Goal: Transaction & Acquisition: Purchase product/service

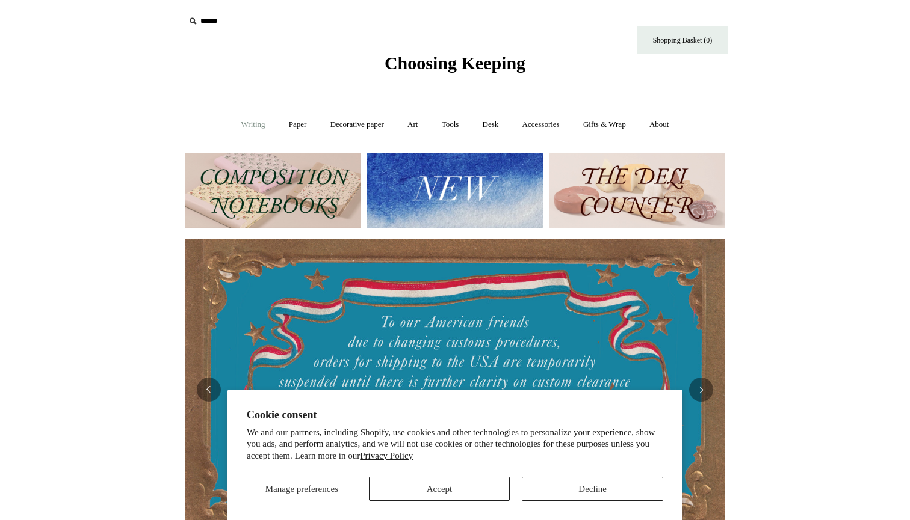
click at [257, 123] on link "Writing +" at bounding box center [253, 125] width 46 height 32
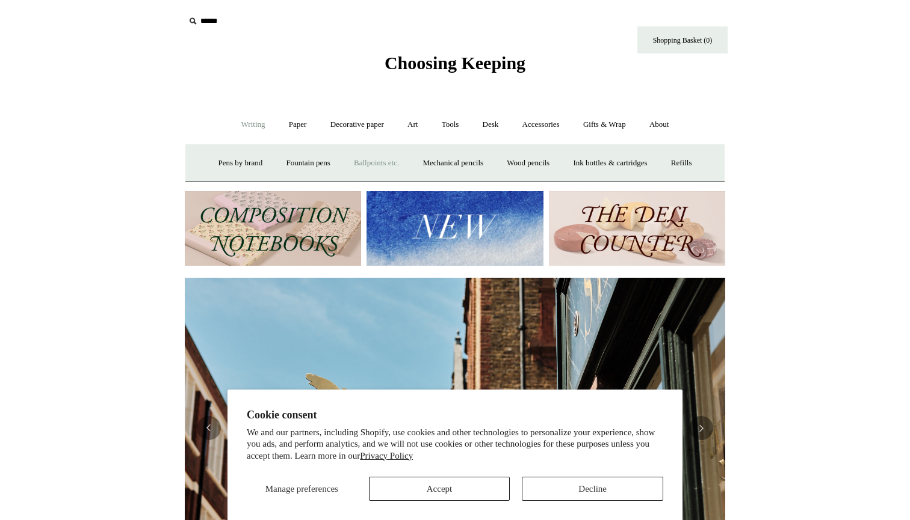
scroll to position [0, 540]
click at [303, 126] on link "Paper +" at bounding box center [298, 125] width 40 height 32
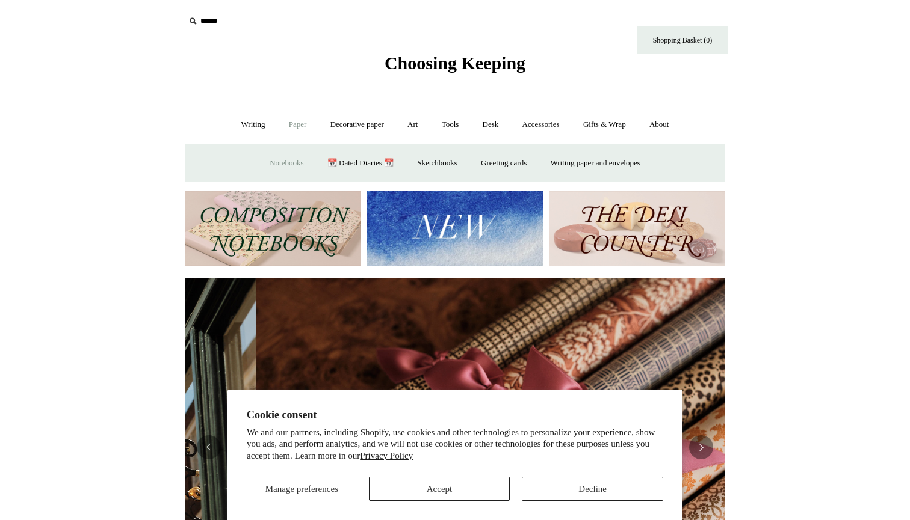
click at [286, 158] on link "Notebooks +" at bounding box center [286, 163] width 55 height 32
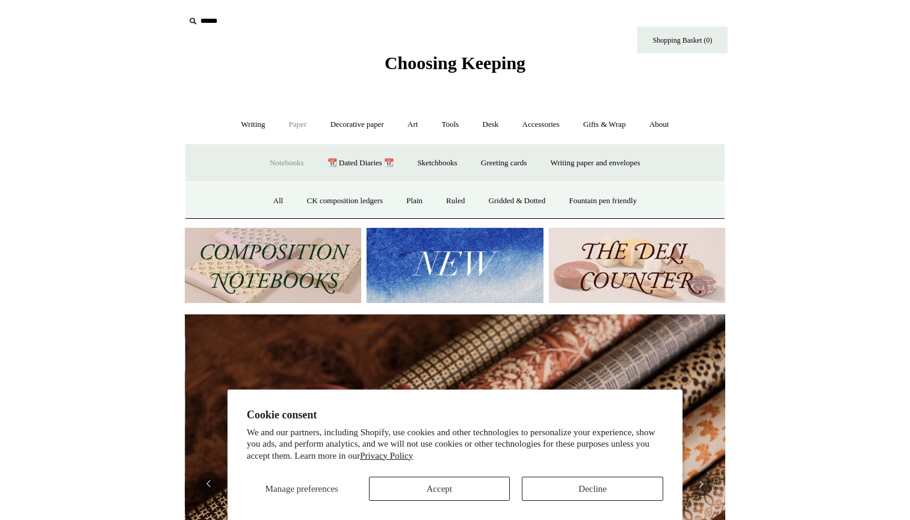
scroll to position [0, 1080]
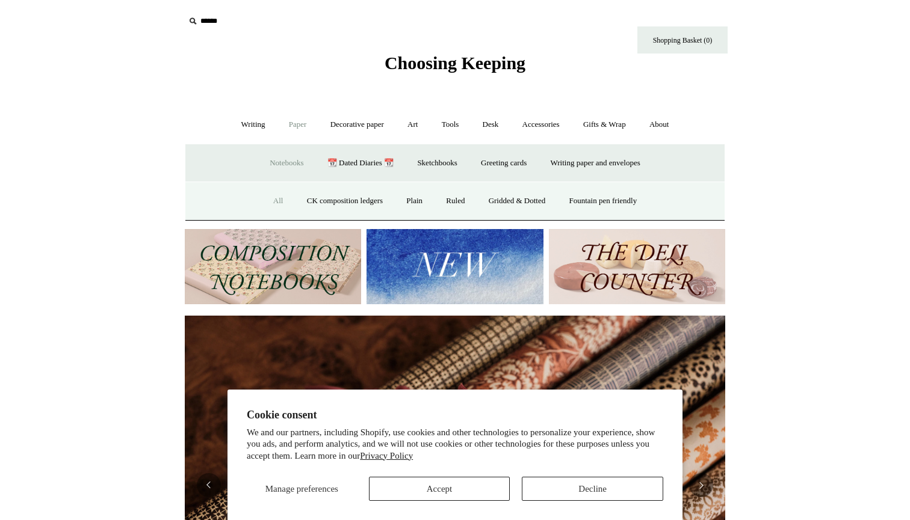
click at [276, 194] on link "All" at bounding box center [278, 201] width 32 height 32
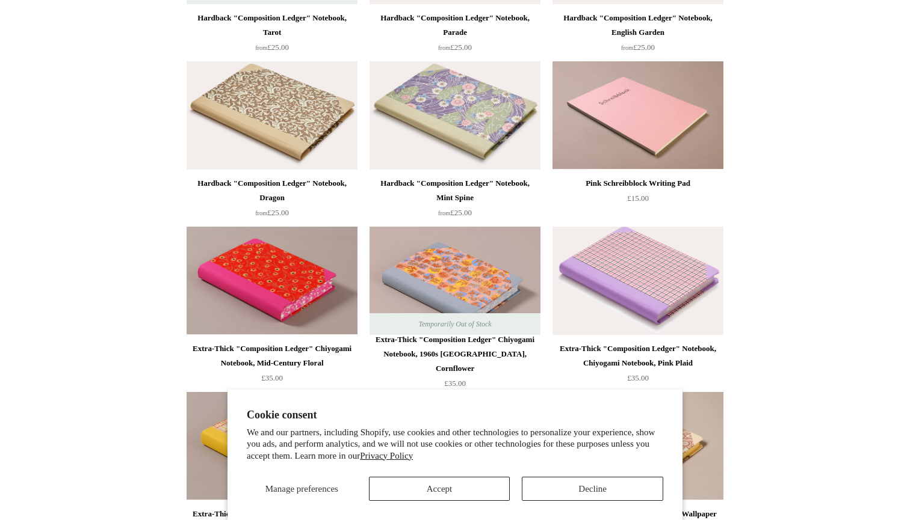
scroll to position [676, 0]
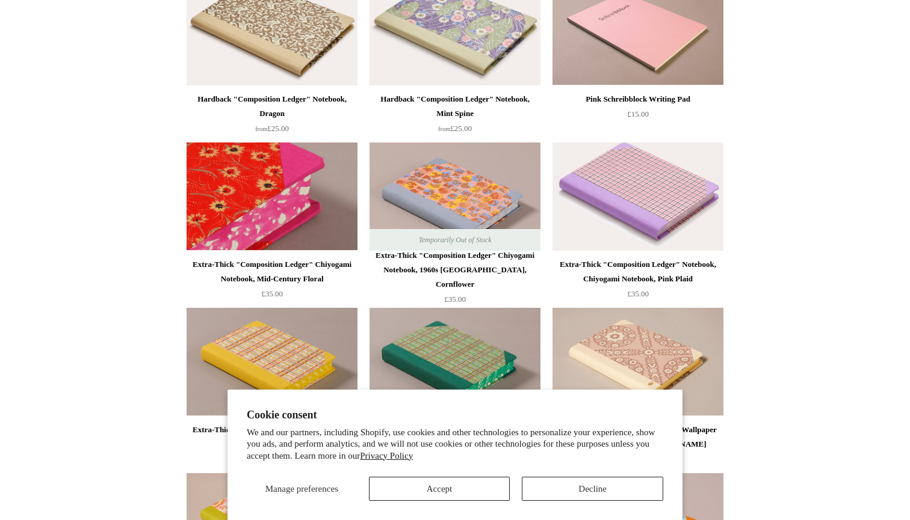
click at [307, 208] on img at bounding box center [271, 197] width 171 height 108
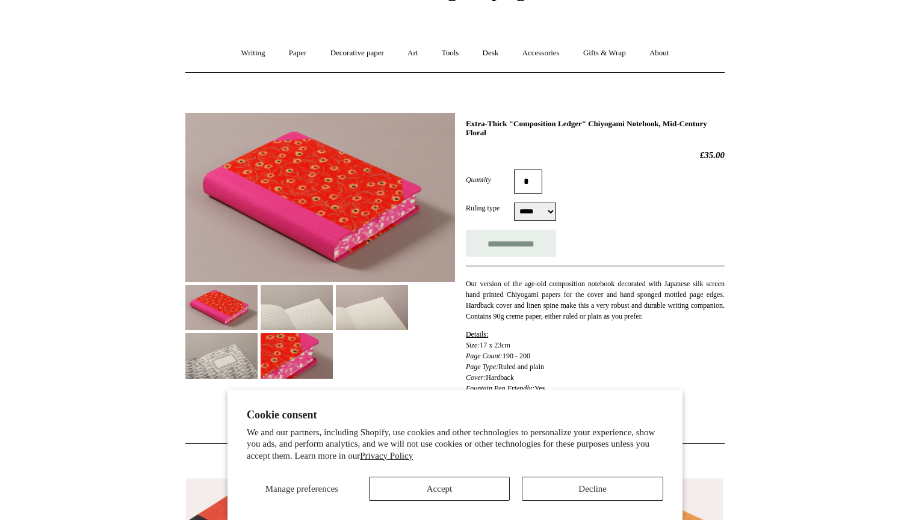
scroll to position [73, 0]
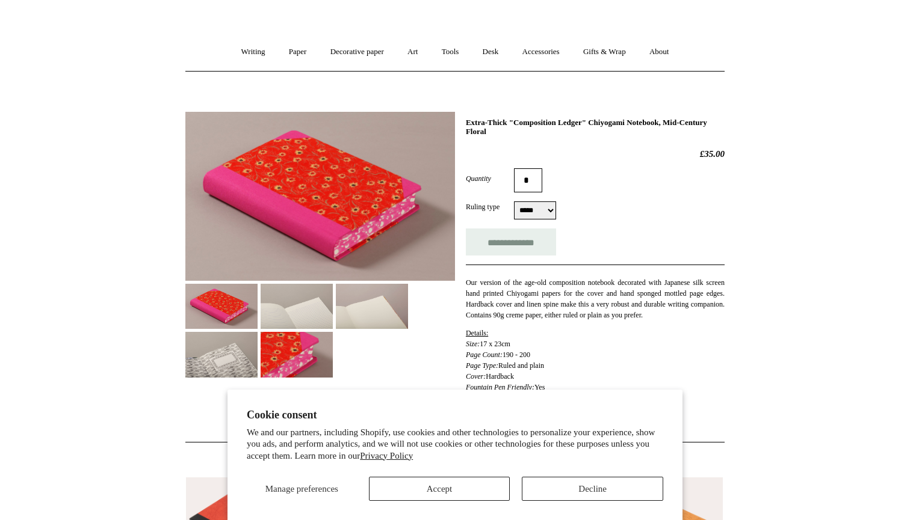
click at [294, 312] on img at bounding box center [296, 306] width 72 height 45
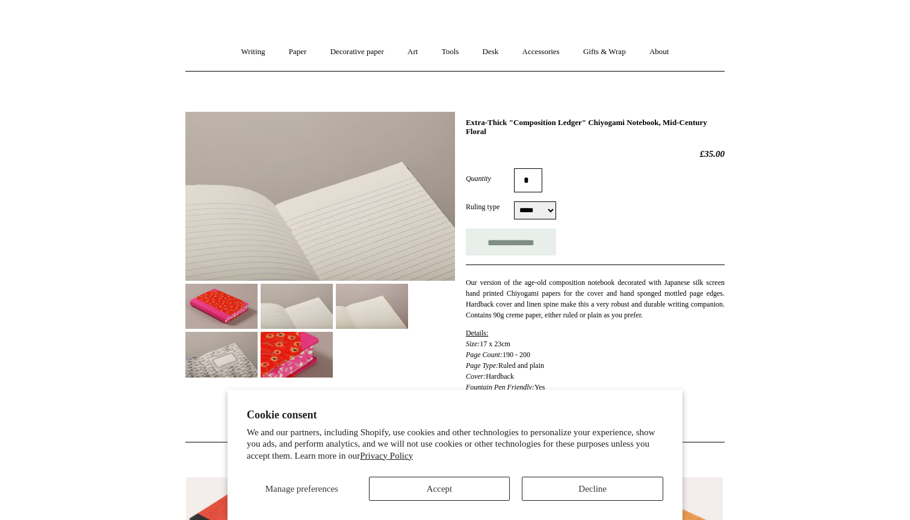
click at [352, 309] on img at bounding box center [372, 306] width 72 height 45
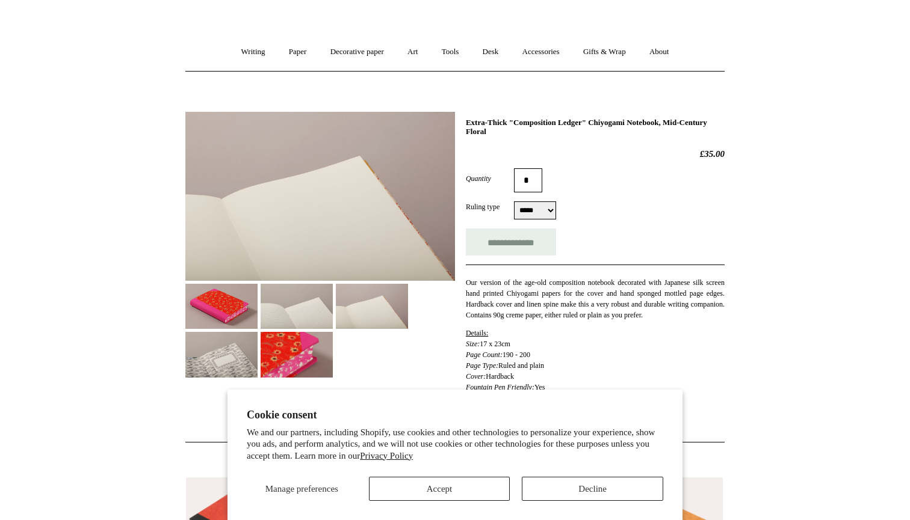
click at [315, 342] on img at bounding box center [296, 354] width 72 height 45
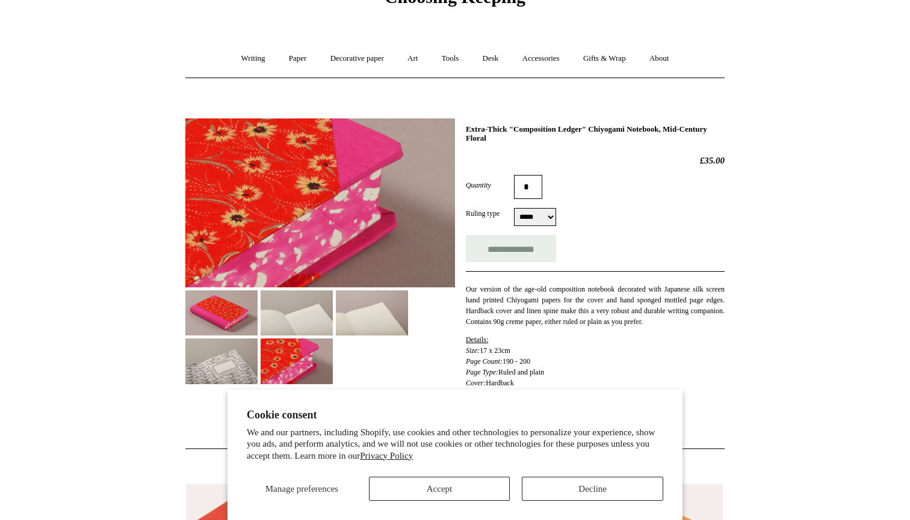
scroll to position [72, 0]
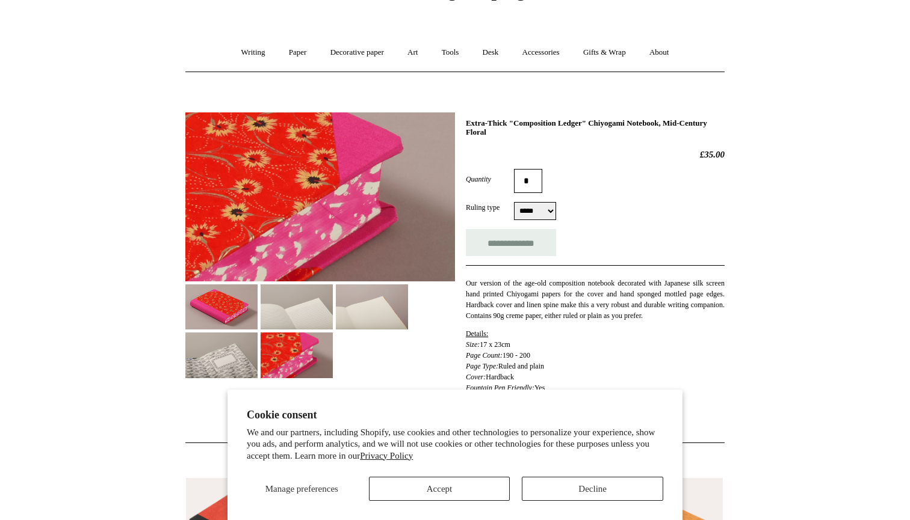
click at [525, 127] on h1 "Extra-Thick "Composition Ledger" Chiyogami Notebook, Mid-Century Floral" at bounding box center [595, 128] width 259 height 19
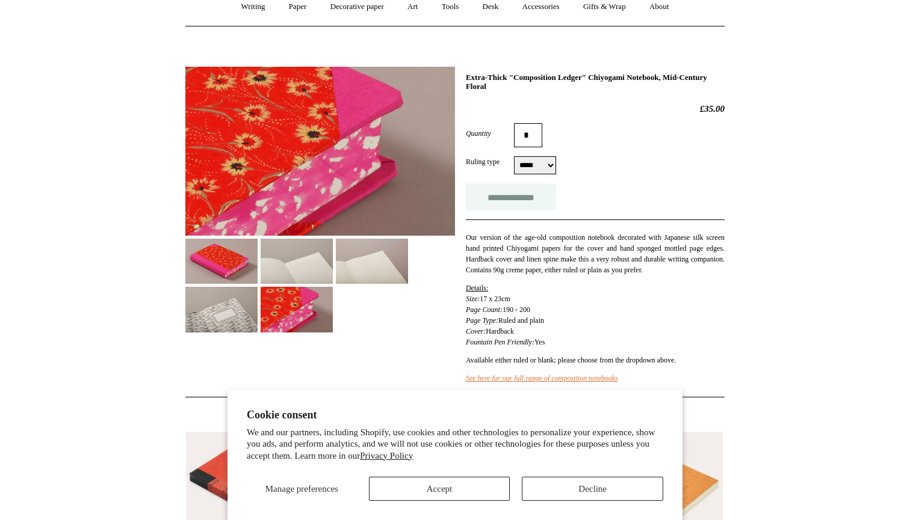
scroll to position [66, 0]
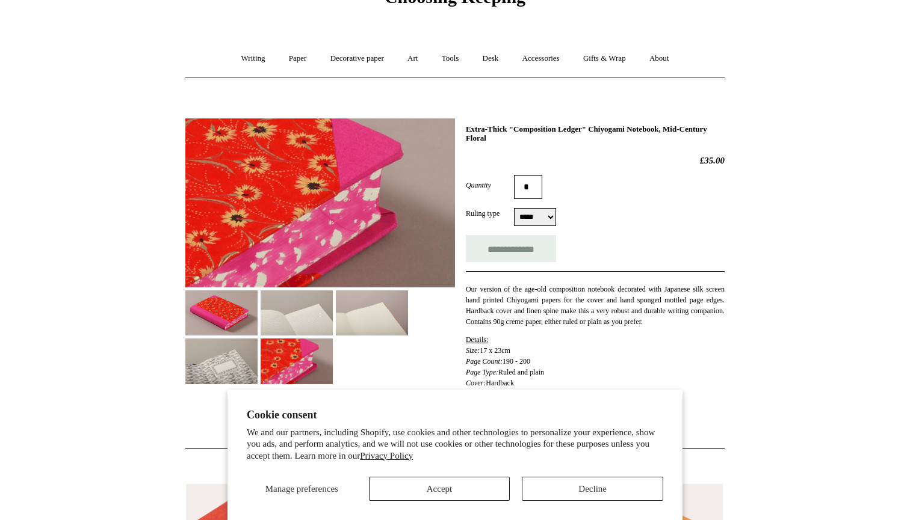
click at [525, 127] on h1 "Extra-Thick "Composition Ledger" Chiyogami Notebook, Mid-Century Floral" at bounding box center [595, 134] width 259 height 19
click at [586, 148] on div "**********" at bounding box center [595, 284] width 259 height 318
select select "*****"
click at [583, 200] on form "**********" at bounding box center [595, 218] width 259 height 87
click at [297, 58] on link "Paper +" at bounding box center [298, 59] width 40 height 32
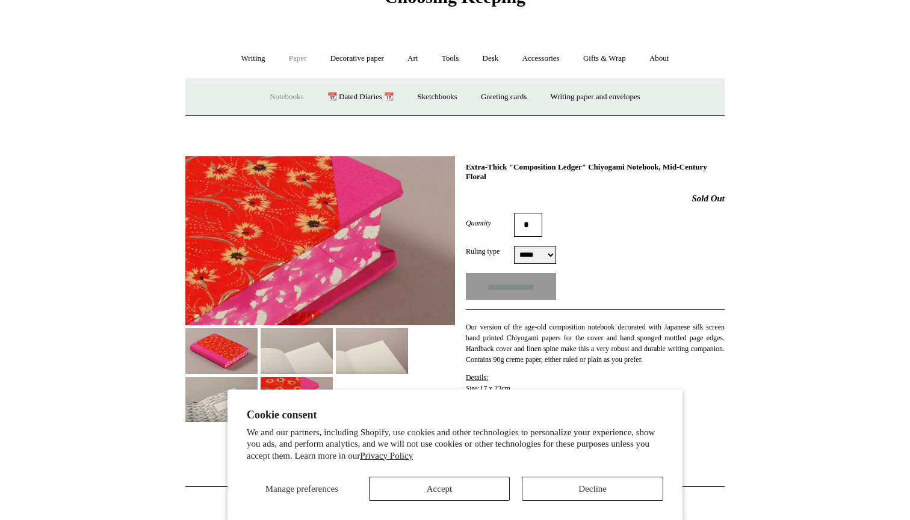
click at [288, 93] on link "Notebooks +" at bounding box center [286, 97] width 55 height 32
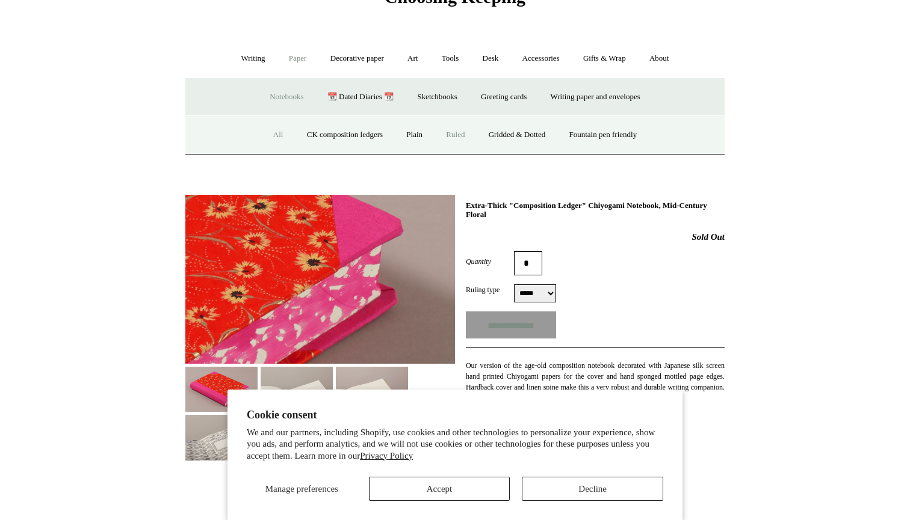
click at [448, 129] on link "Ruled" at bounding box center [455, 135] width 40 height 32
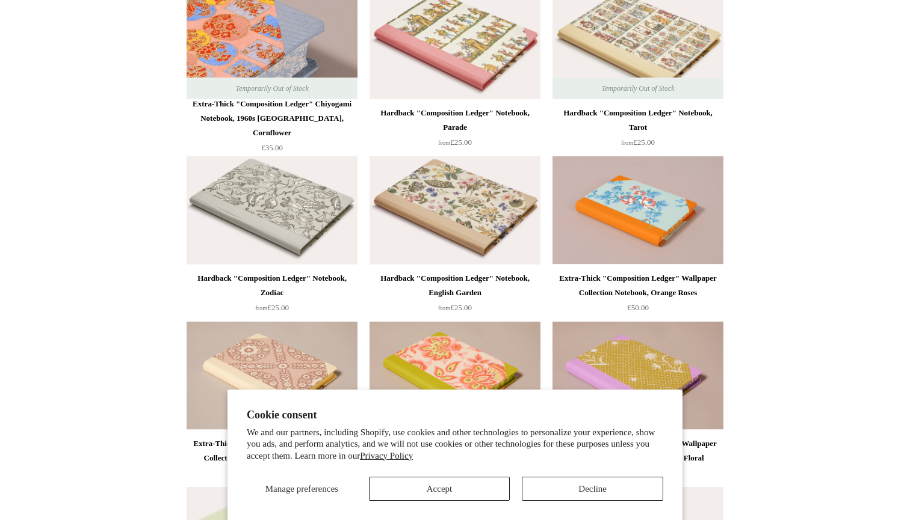
scroll to position [1491, 0]
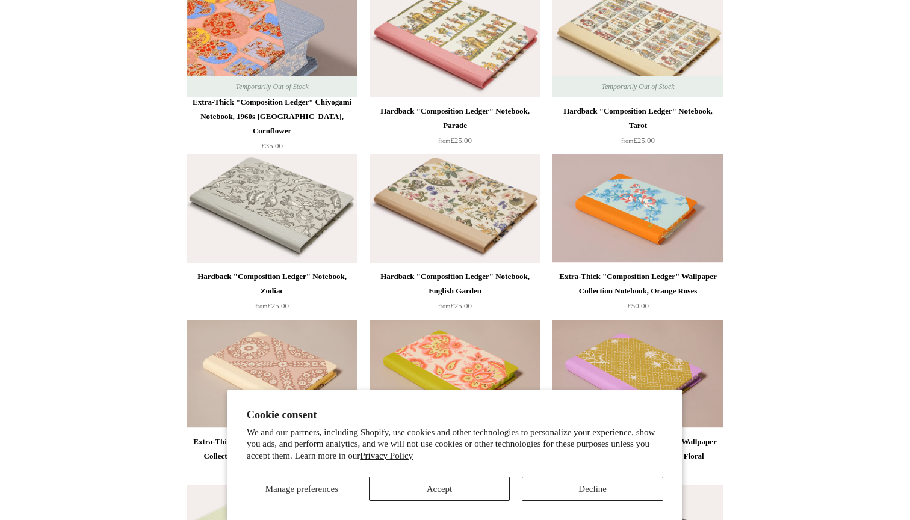
click at [255, 37] on img at bounding box center [271, 43] width 171 height 108
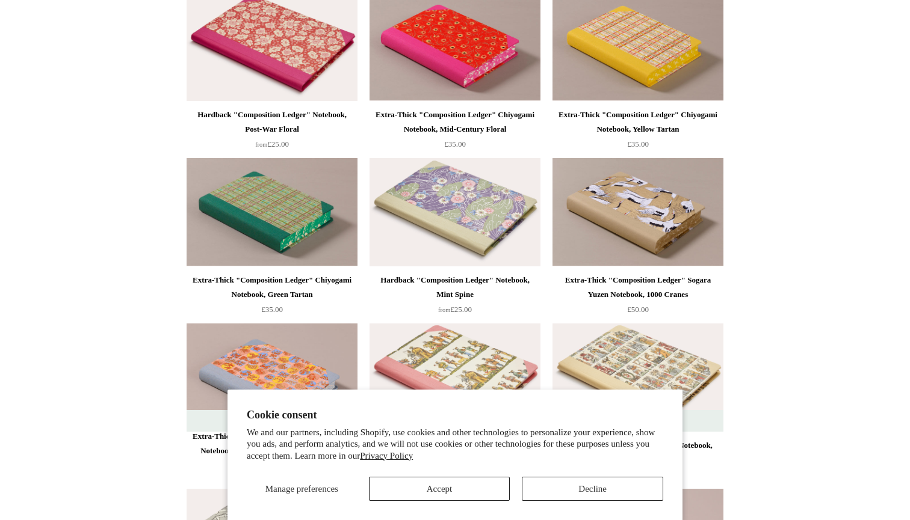
scroll to position [1094, 0]
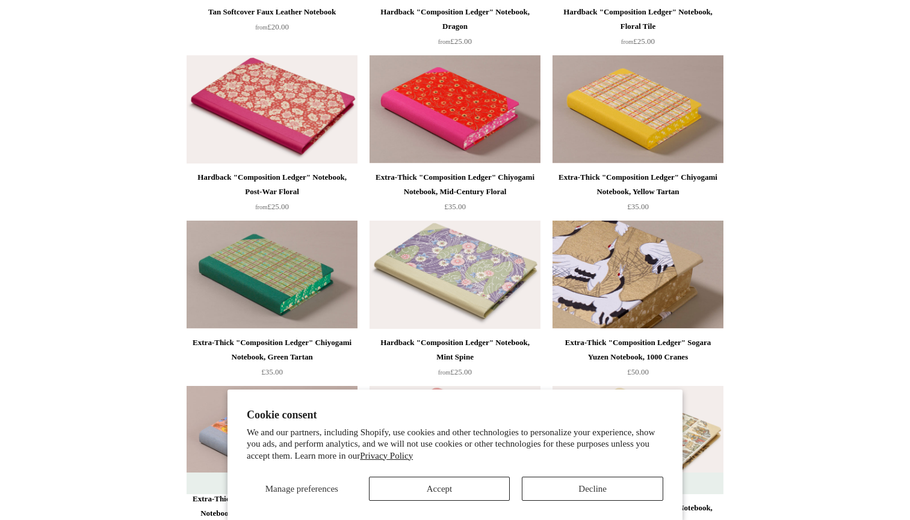
click at [647, 254] on img at bounding box center [637, 275] width 171 height 108
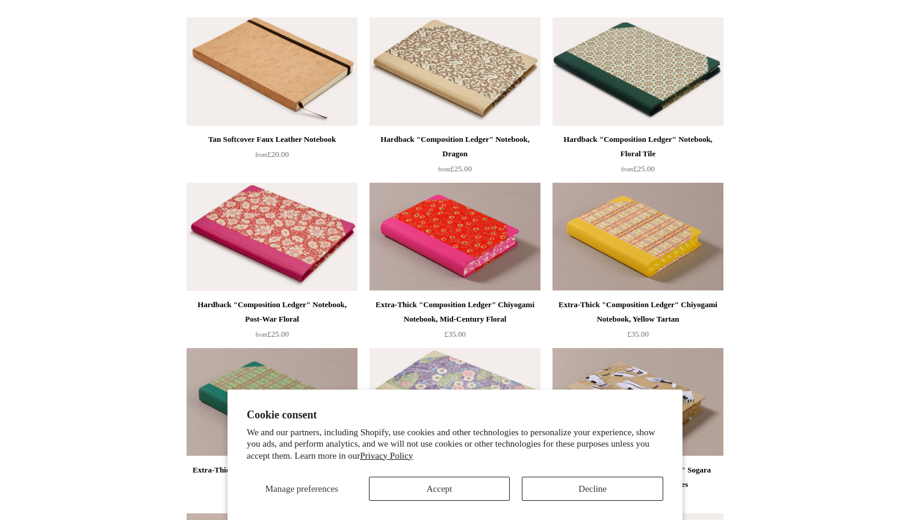
scroll to position [780, 0]
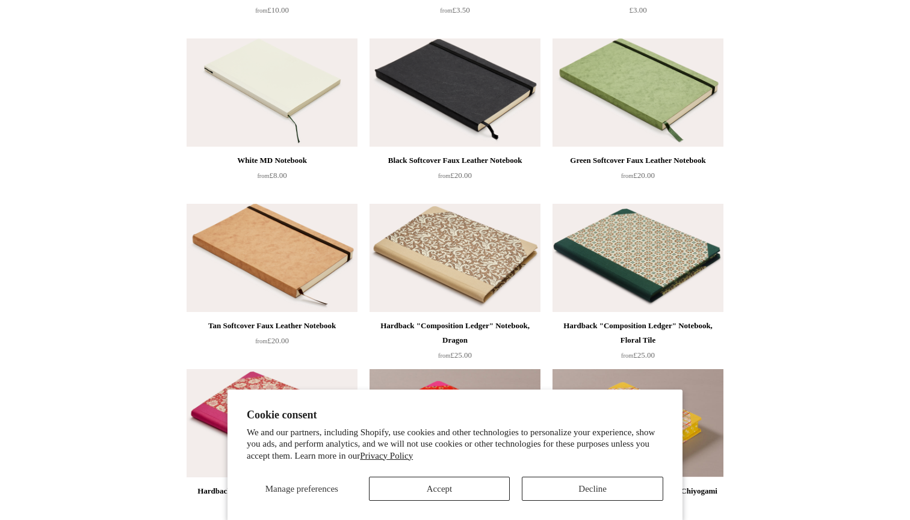
click at [491, 281] on img at bounding box center [454, 258] width 171 height 108
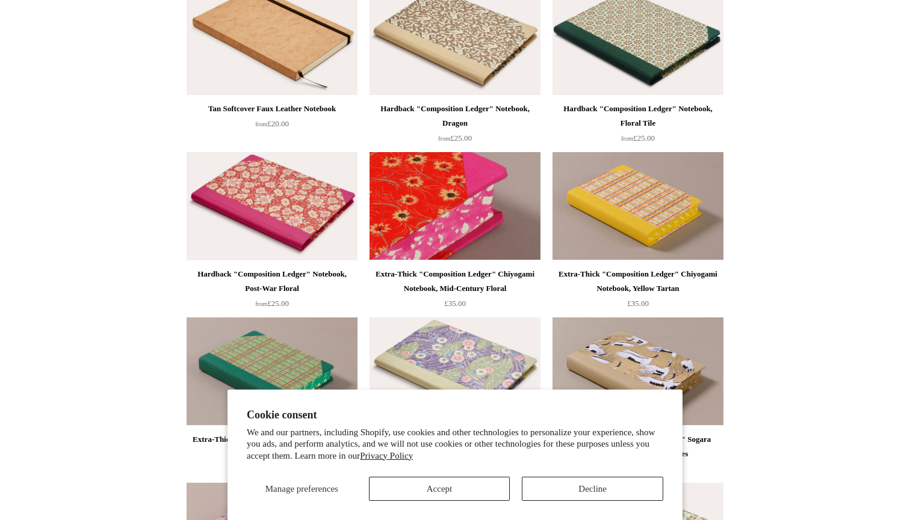
scroll to position [1019, 0]
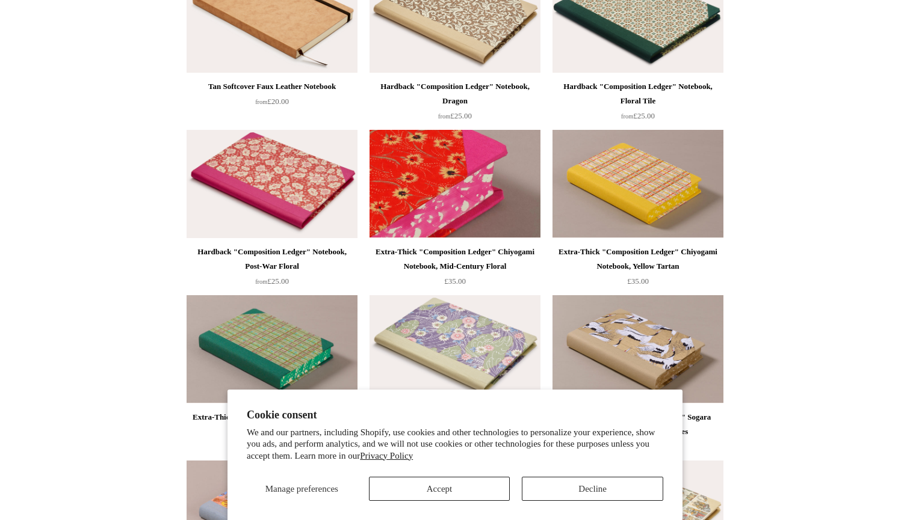
click at [488, 188] on img at bounding box center [454, 184] width 171 height 108
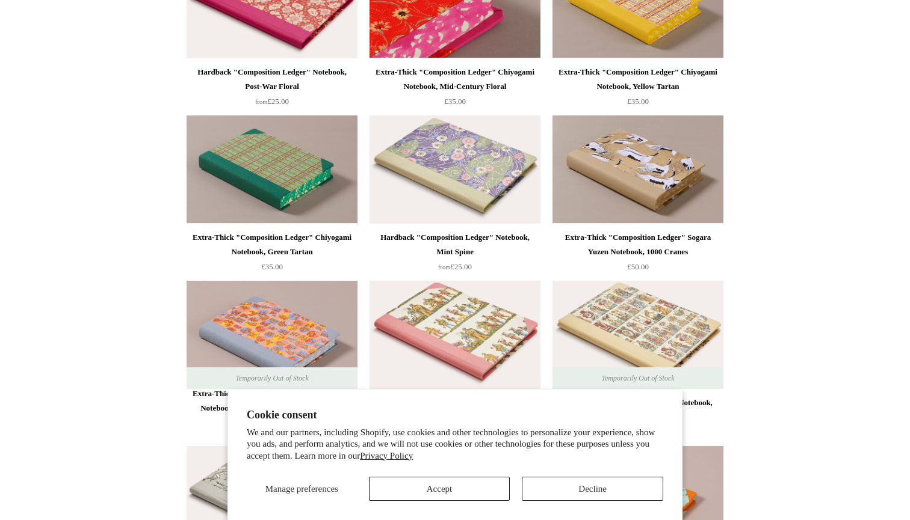
scroll to position [1278, 0]
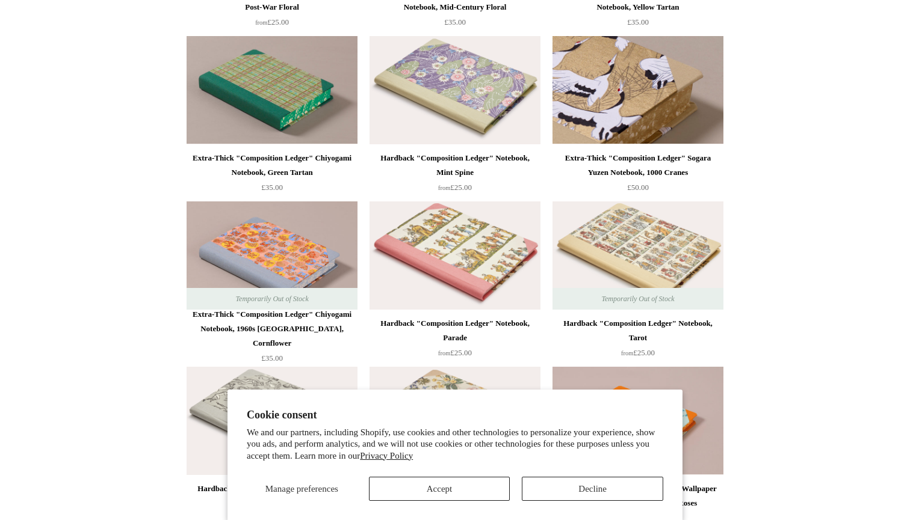
click at [609, 108] on img at bounding box center [637, 90] width 171 height 108
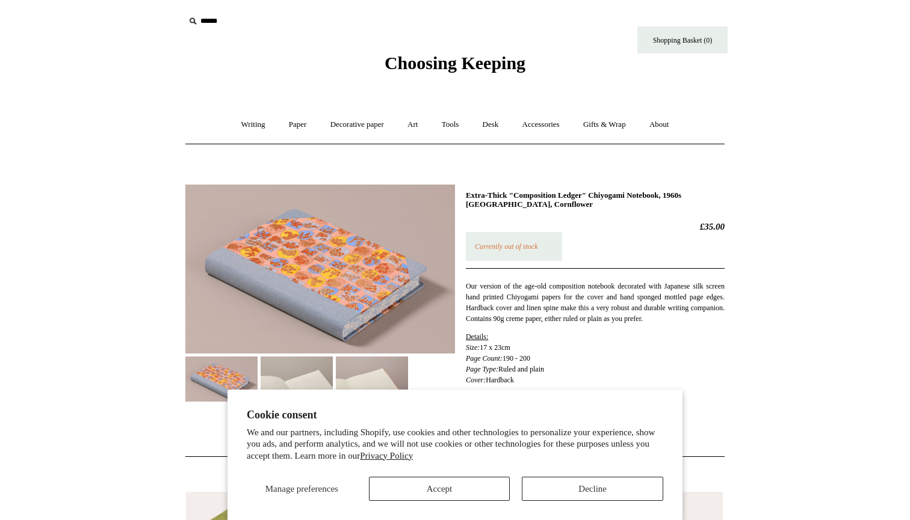
scroll to position [55, 0]
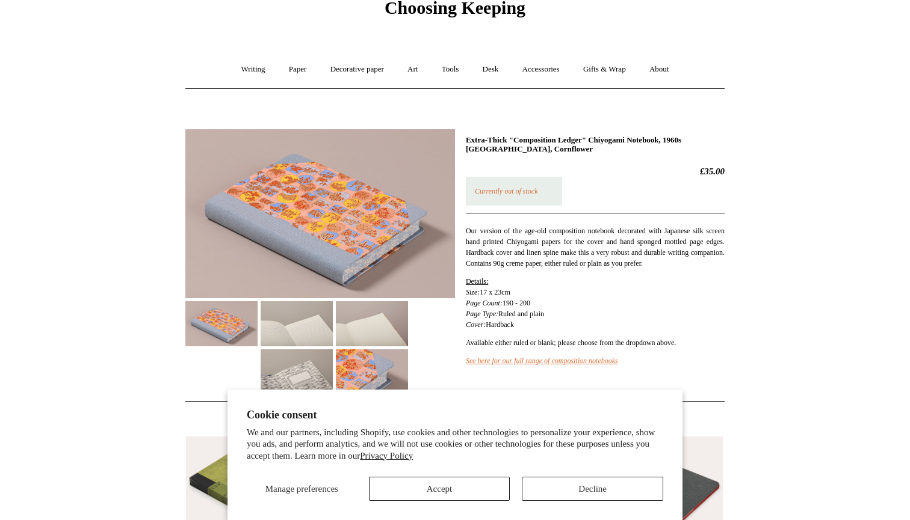
click at [332, 306] on img at bounding box center [296, 323] width 72 height 45
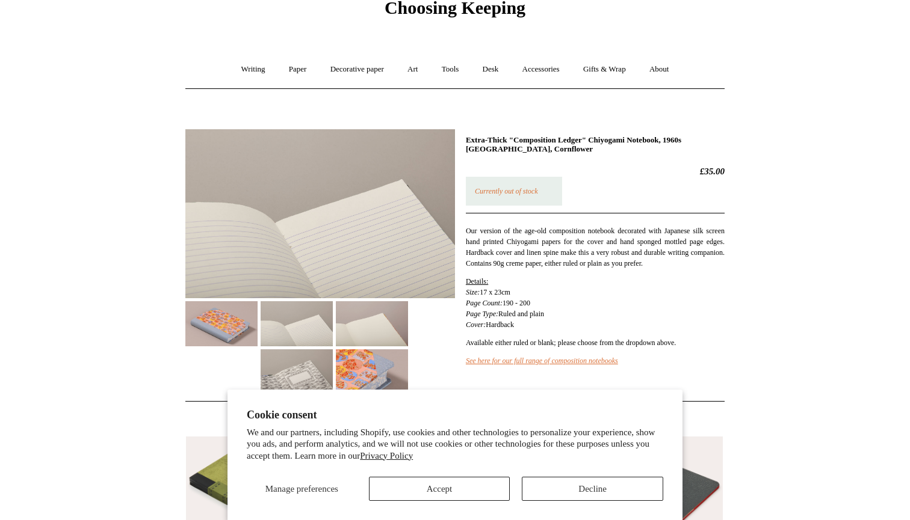
click at [383, 303] on img at bounding box center [372, 323] width 72 height 45
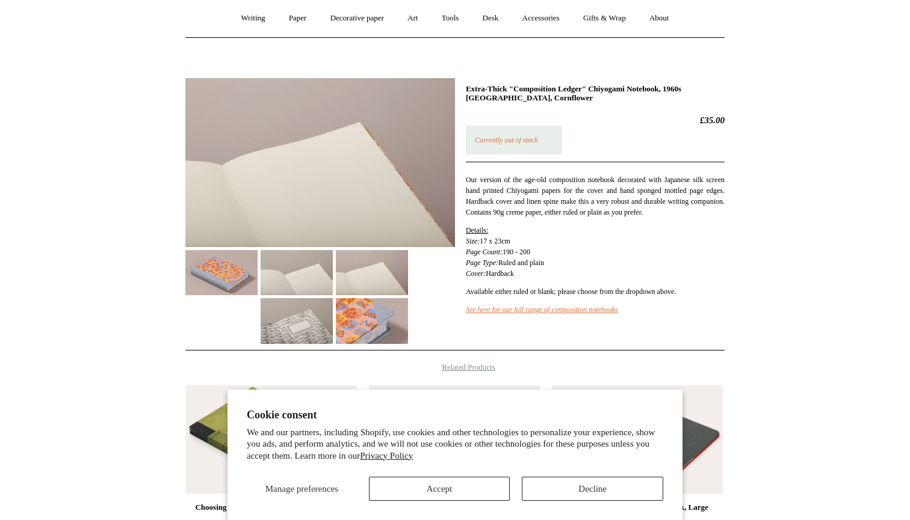
scroll to position [109, 0]
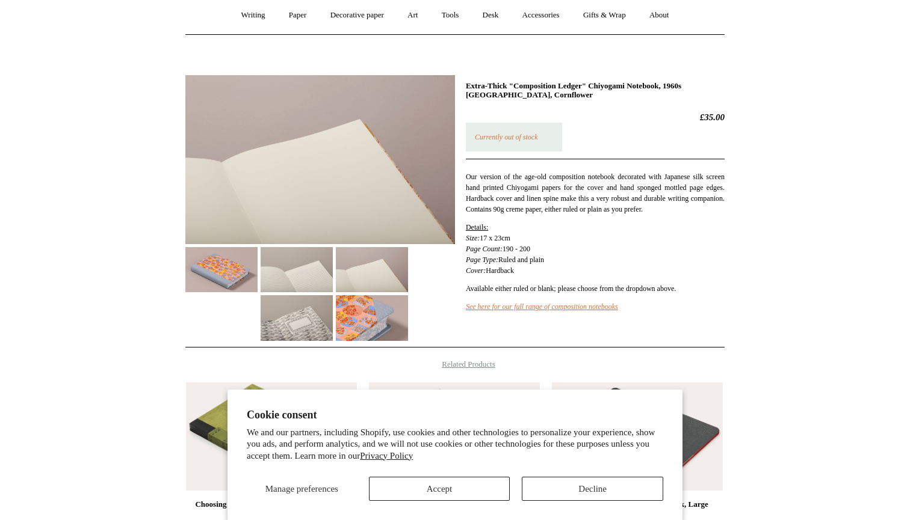
click at [383, 303] on img at bounding box center [372, 317] width 72 height 45
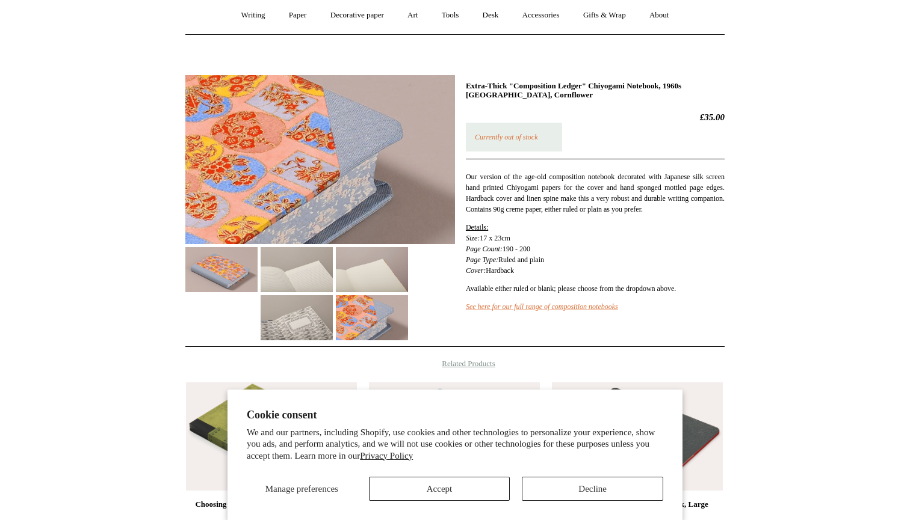
click at [314, 313] on img at bounding box center [296, 317] width 72 height 45
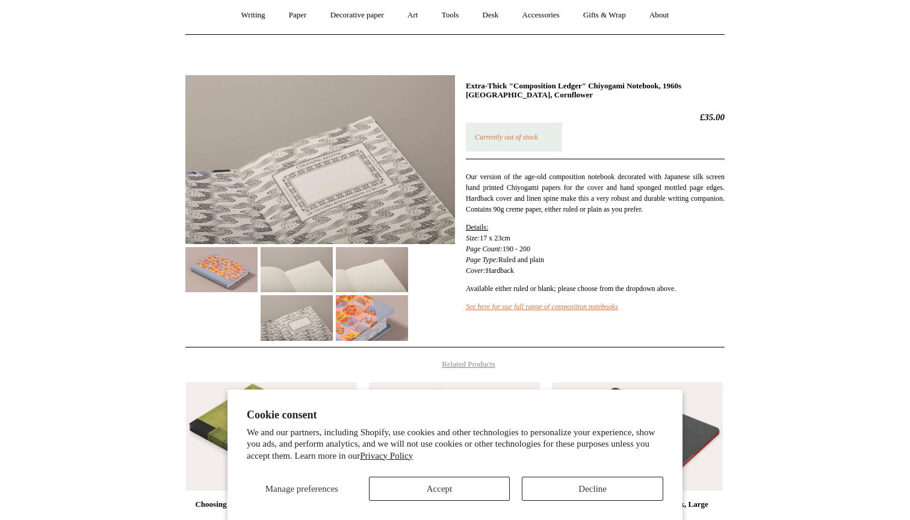
click at [217, 265] on img at bounding box center [221, 269] width 72 height 45
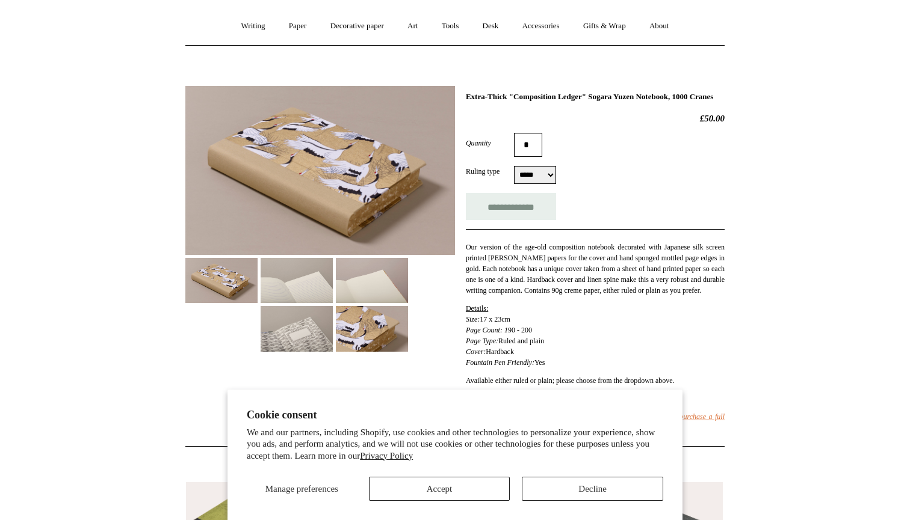
scroll to position [100, 0]
click at [294, 282] on img at bounding box center [296, 279] width 72 height 45
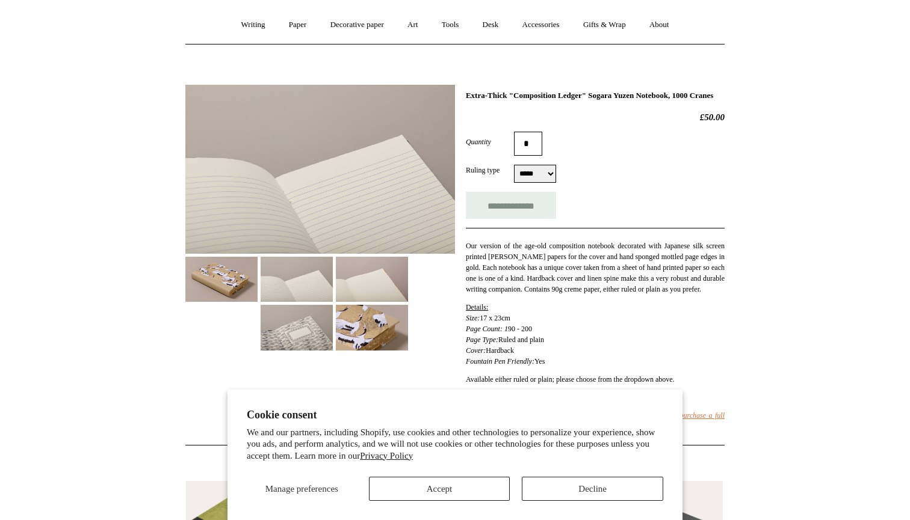
click at [378, 275] on img at bounding box center [372, 279] width 72 height 45
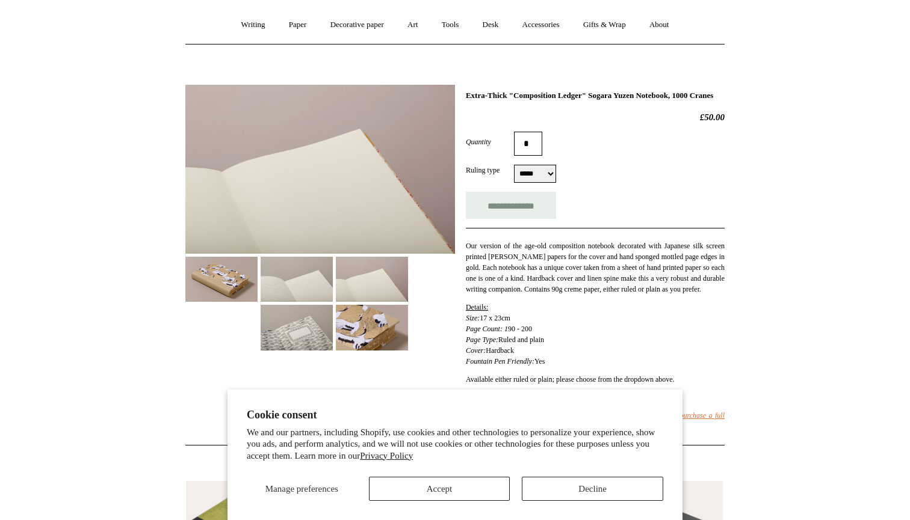
click at [318, 315] on img at bounding box center [296, 327] width 72 height 45
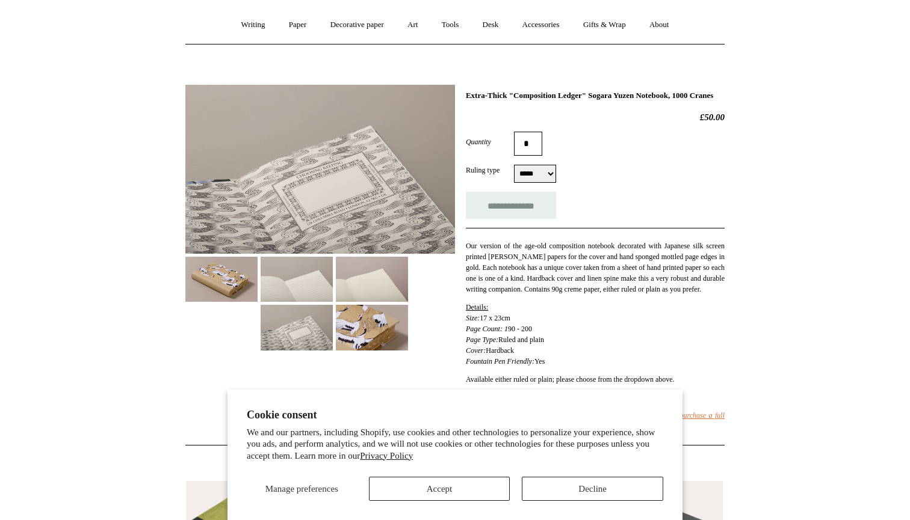
click at [364, 336] on img at bounding box center [372, 327] width 72 height 45
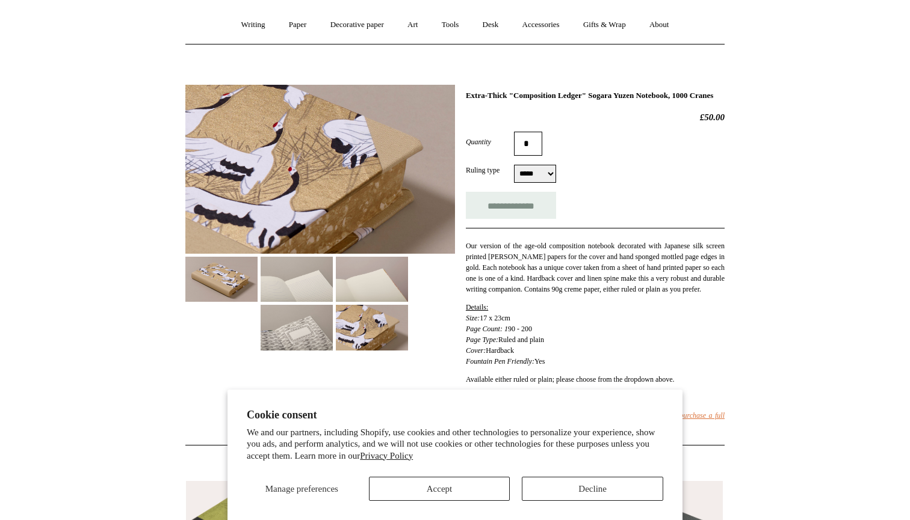
click at [226, 302] on div at bounding box center [319, 213] width 269 height 275
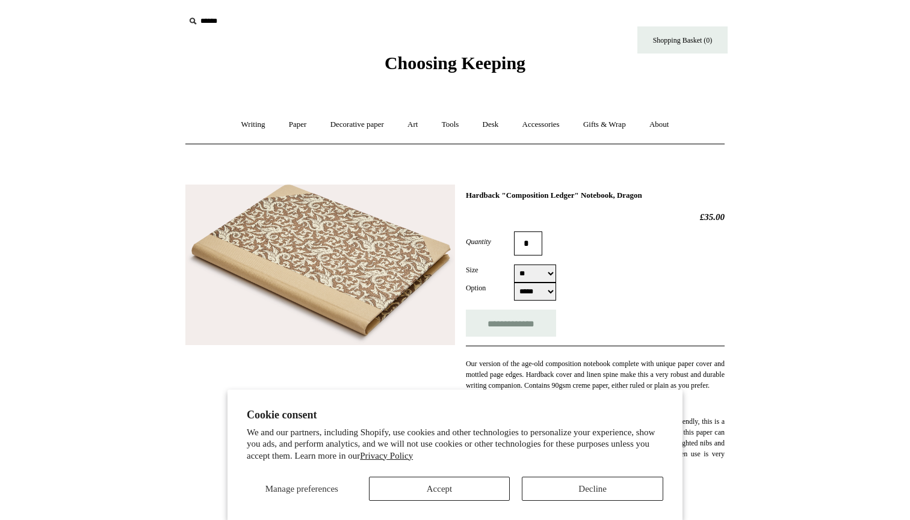
select select "**"
select select "*****"
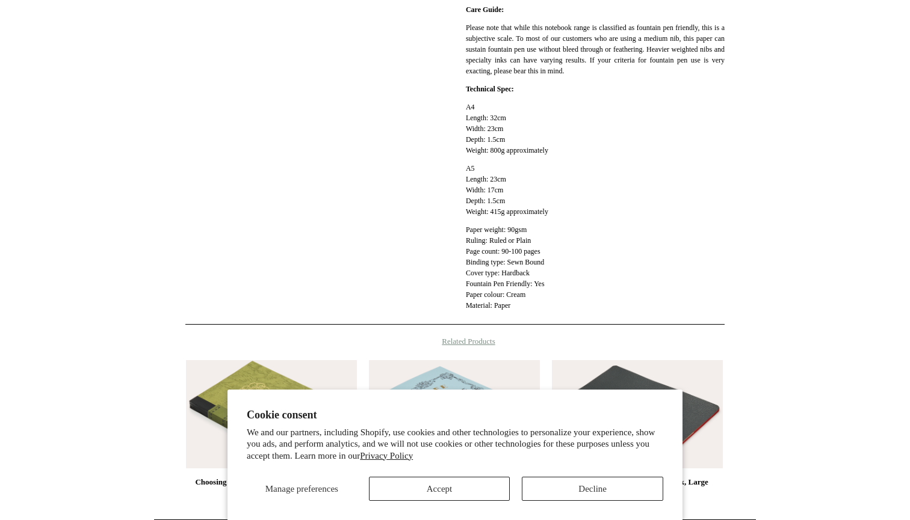
scroll to position [592, 0]
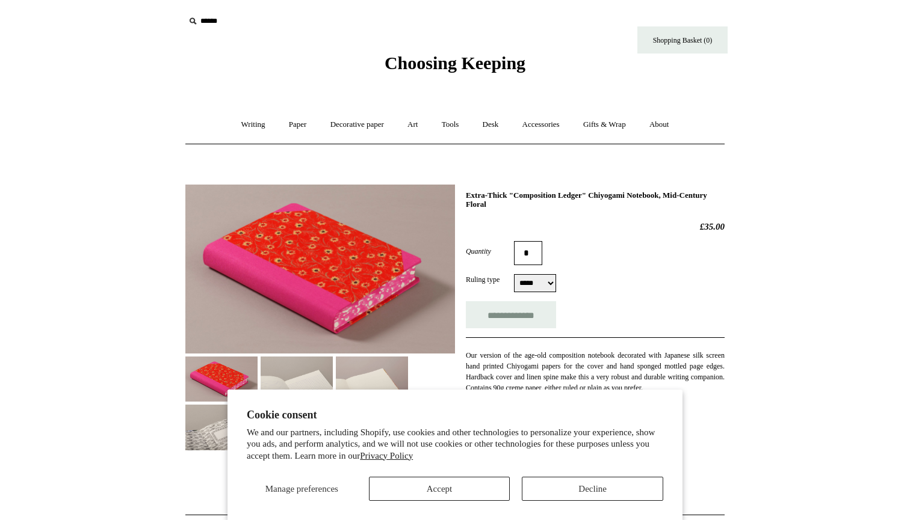
click at [522, 271] on form "**********" at bounding box center [595, 284] width 259 height 87
select select "*****"
click at [51, 66] on html "Cookie consent We and our partners, including Shopify, use cookies and other te…" at bounding box center [455, 449] width 910 height 898
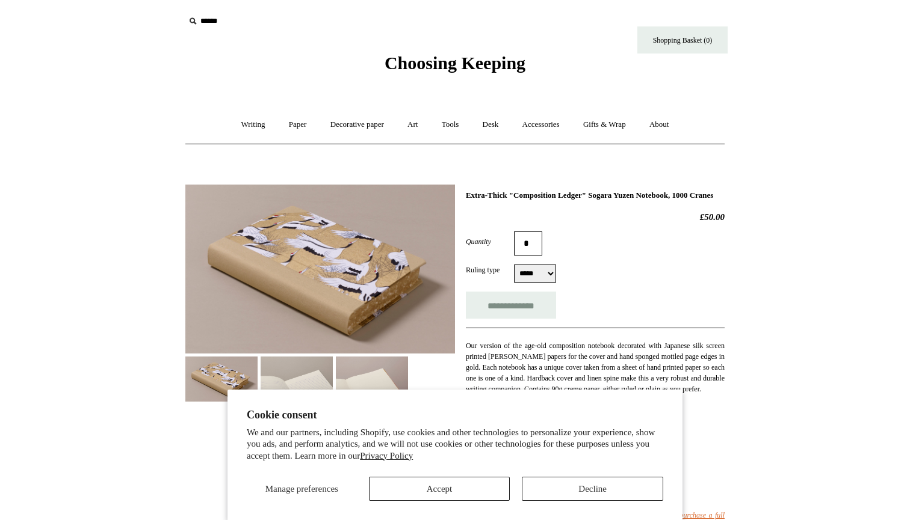
click at [597, 241] on div "Quantity *" at bounding box center [595, 244] width 259 height 24
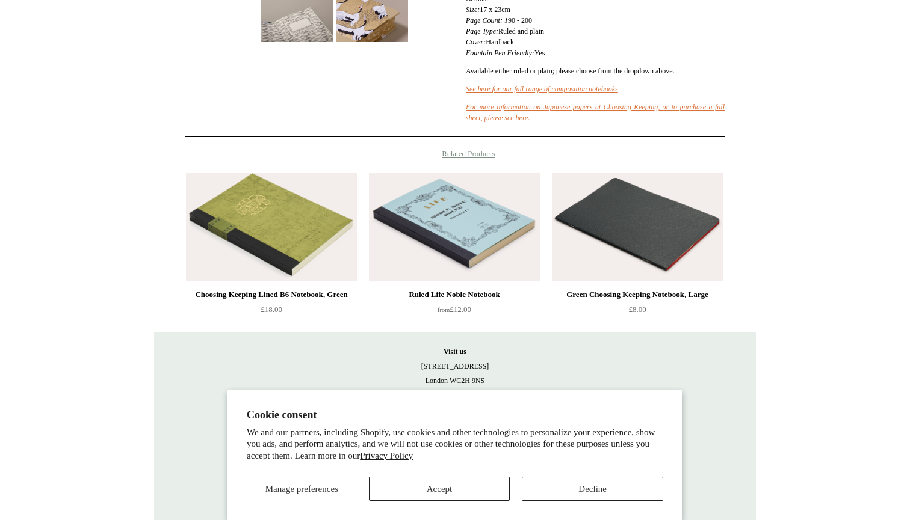
scroll to position [428, 0]
click at [485, 484] on button "Accept" at bounding box center [439, 489] width 141 height 24
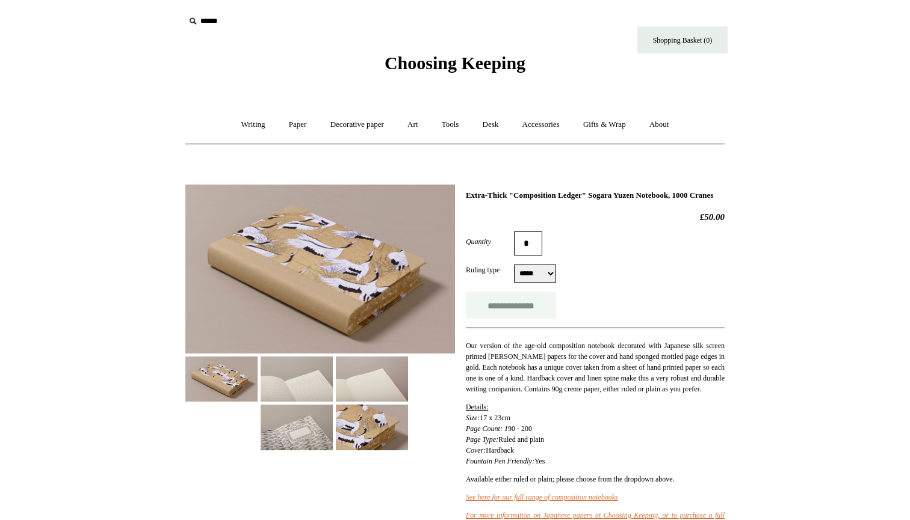
scroll to position [0, 0]
click at [520, 318] on input "**********" at bounding box center [511, 305] width 90 height 27
type input "**********"
click at [680, 38] on link "Shopping Basket (1)" at bounding box center [682, 39] width 90 height 27
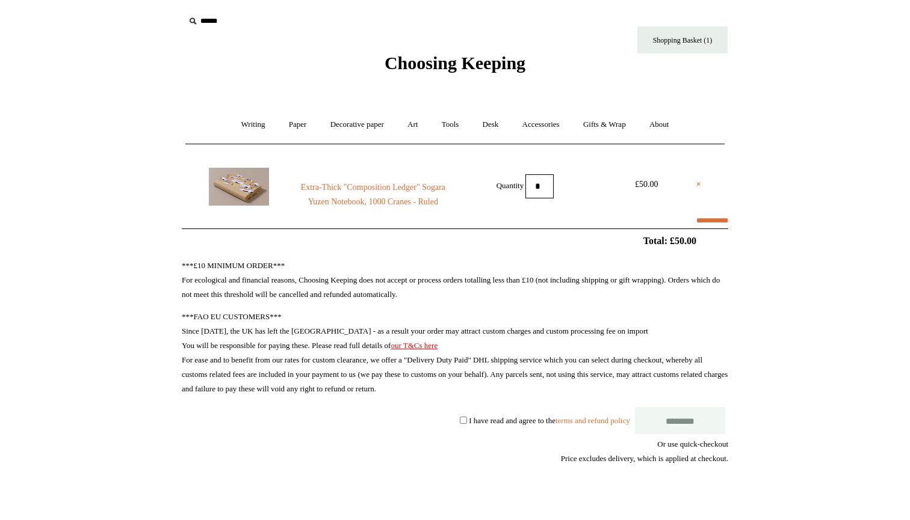
select select "*******"
type input "*****"
click at [449, 128] on link "Tools +" at bounding box center [450, 125] width 39 height 32
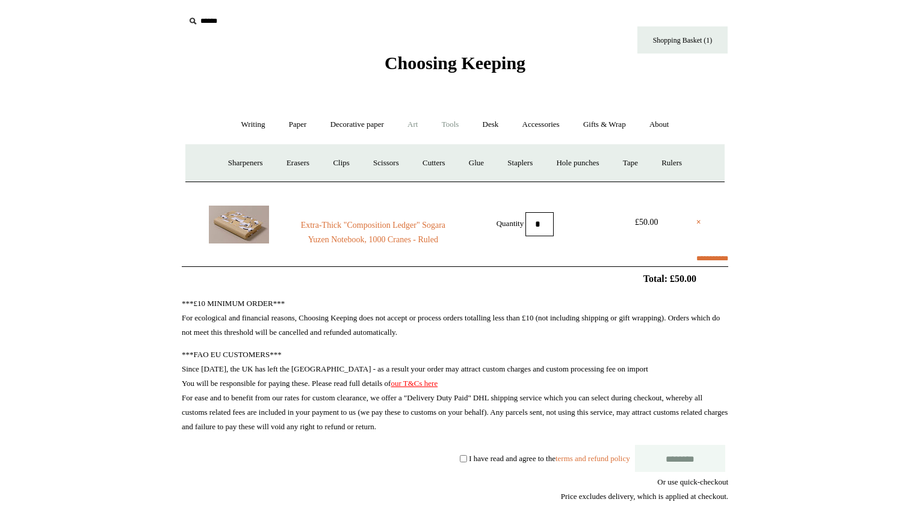
click at [414, 124] on link "Art +" at bounding box center [412, 125] width 32 height 32
click at [671, 179] on link "Art sets" at bounding box center [694, 163] width 46 height 32
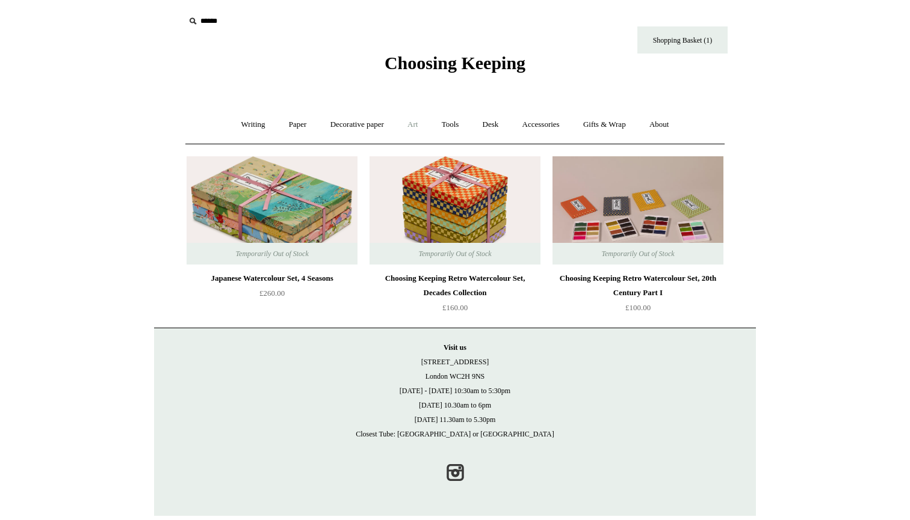
click at [408, 126] on link "Art +" at bounding box center [412, 125] width 32 height 32
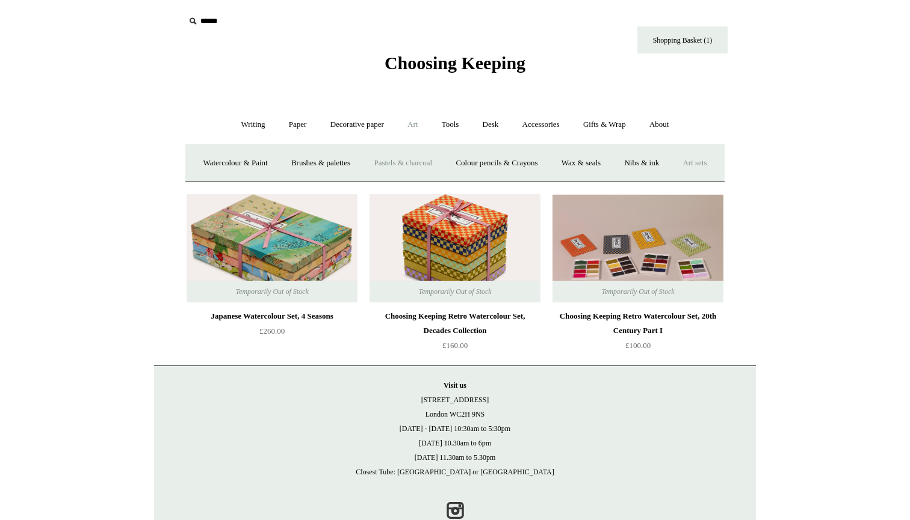
click at [426, 168] on link "Pastels & charcoal" at bounding box center [403, 163] width 80 height 32
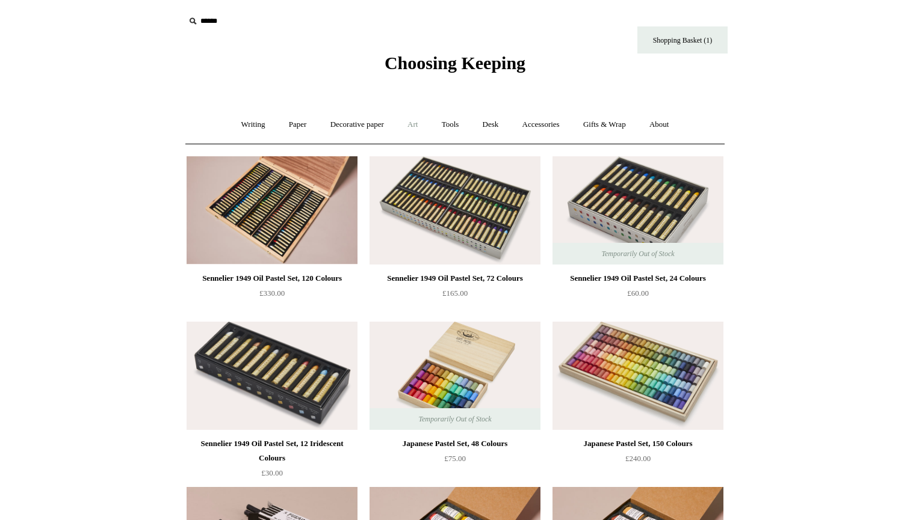
click at [422, 128] on link "Art +" at bounding box center [412, 125] width 32 height 32
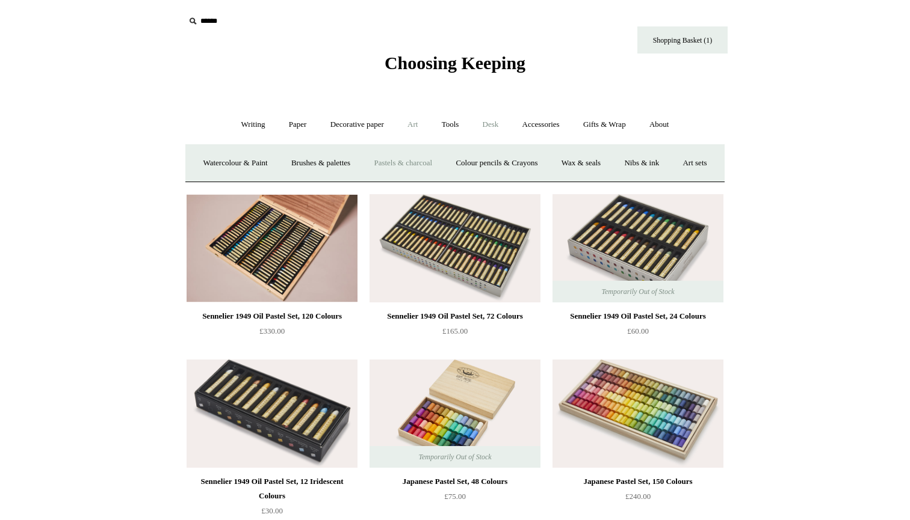
click at [503, 123] on link "Desk +" at bounding box center [491, 125] width 38 height 32
click at [542, 125] on link "Accessories +" at bounding box center [540, 125] width 59 height 32
click at [265, 162] on link "Personal Accessories +" at bounding box center [249, 163] width 87 height 32
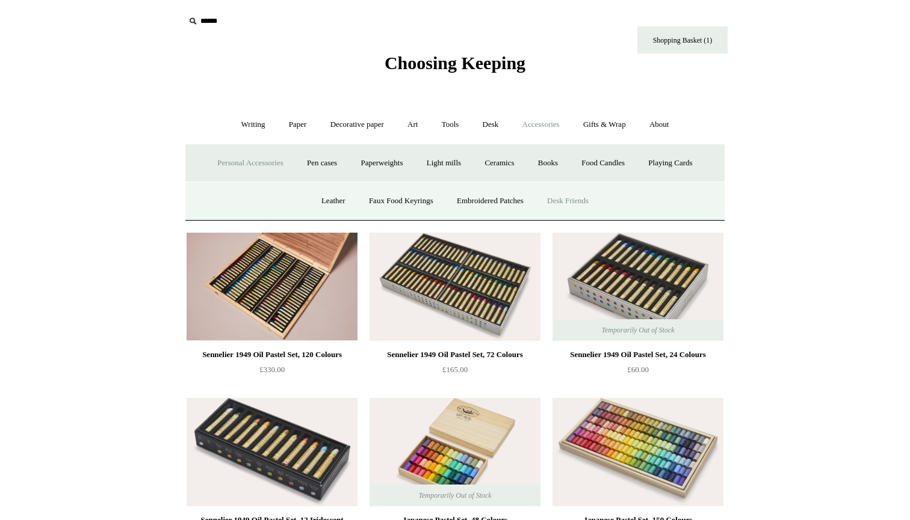
click at [565, 199] on link "Desk Friends" at bounding box center [567, 201] width 63 height 32
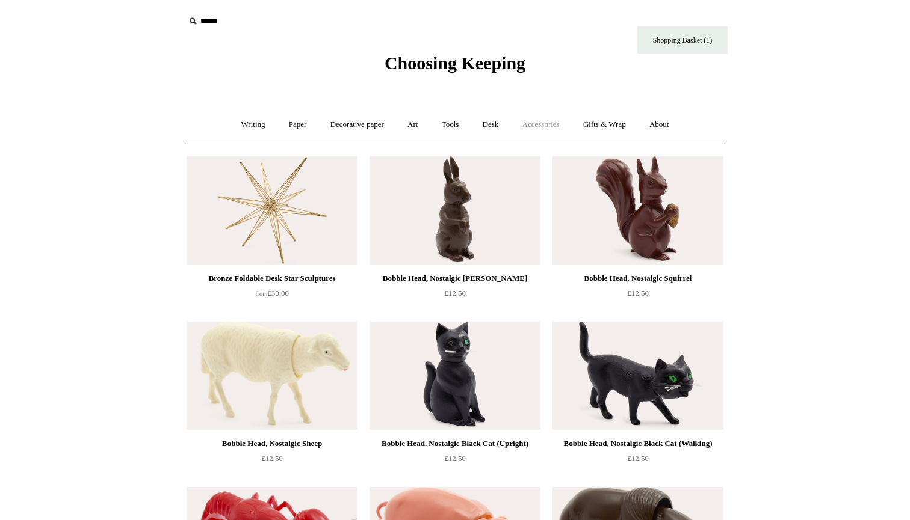
click at [551, 126] on link "Accessories +" at bounding box center [540, 125] width 59 height 32
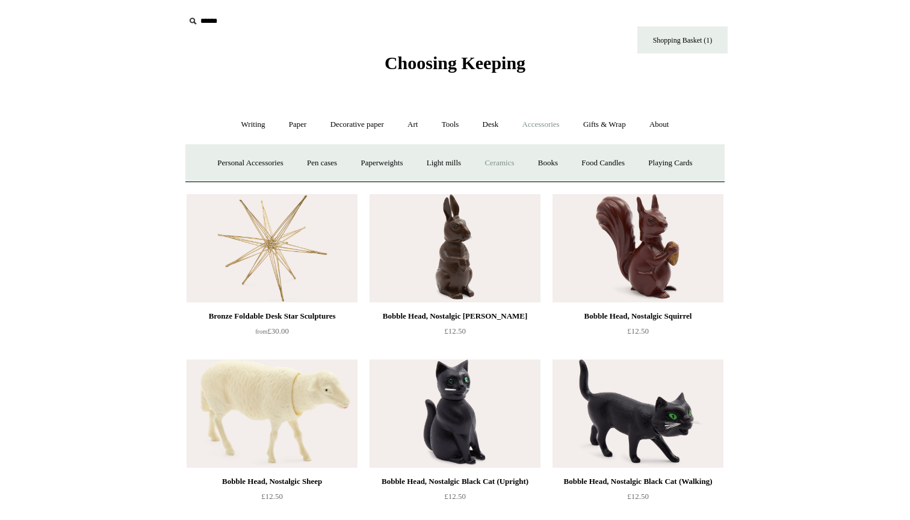
click at [507, 160] on link "Ceramics +" at bounding box center [498, 163] width 51 height 32
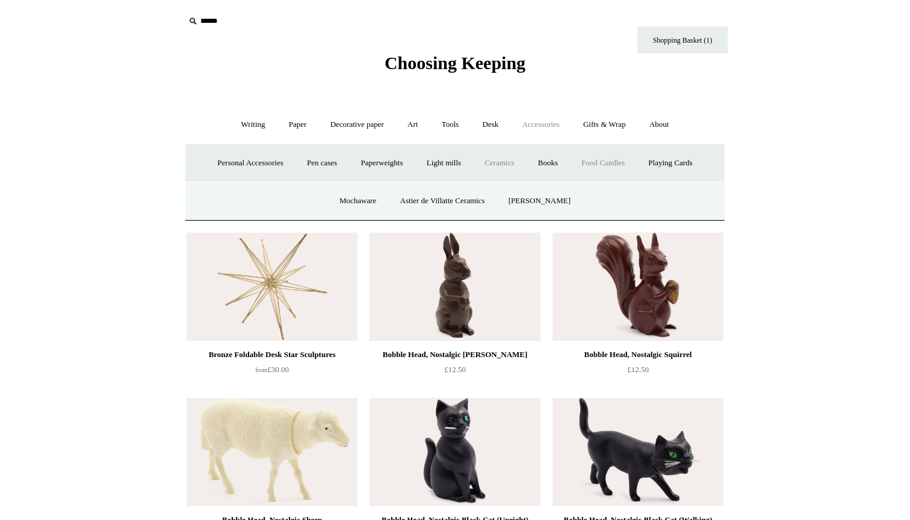
click at [602, 164] on link "Food Candles" at bounding box center [602, 163] width 65 height 32
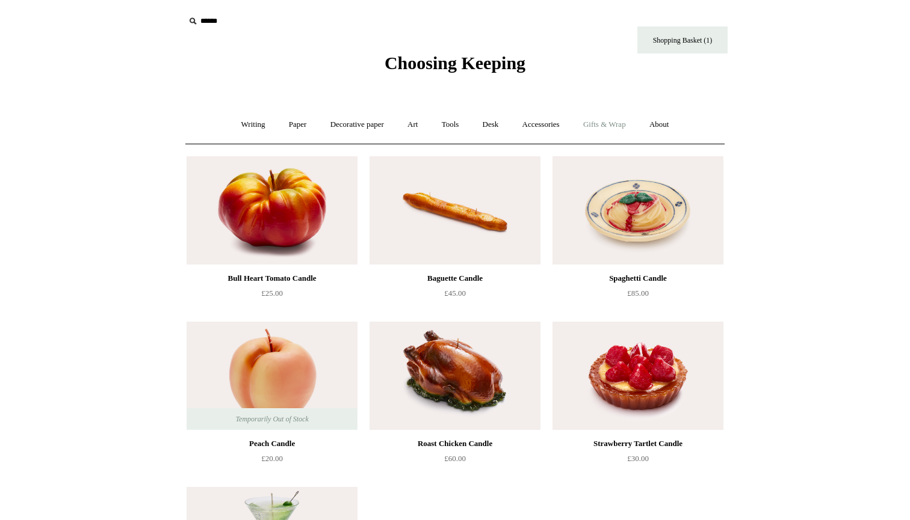
click at [610, 115] on link "Gifts & Wrap +" at bounding box center [604, 125] width 64 height 32
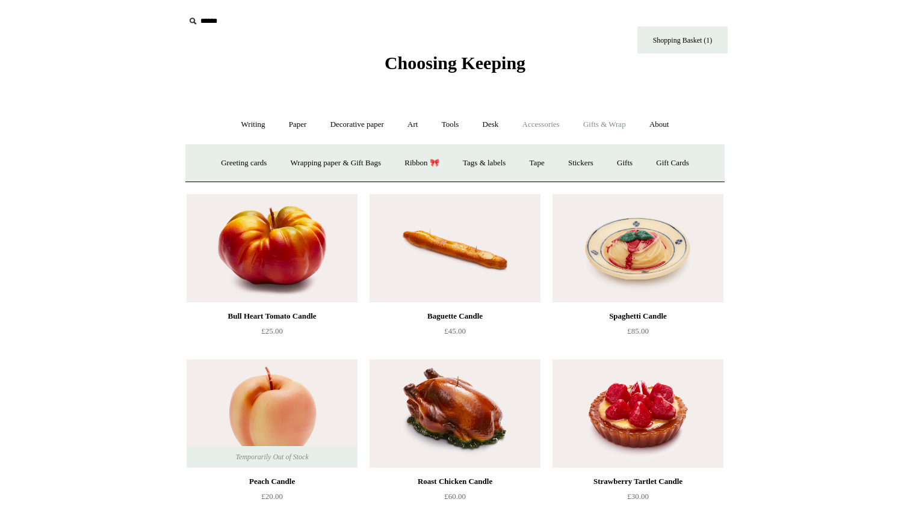
click at [555, 127] on link "Accessories +" at bounding box center [540, 125] width 59 height 32
click at [506, 170] on link "Ceramics +" at bounding box center [498, 163] width 51 height 32
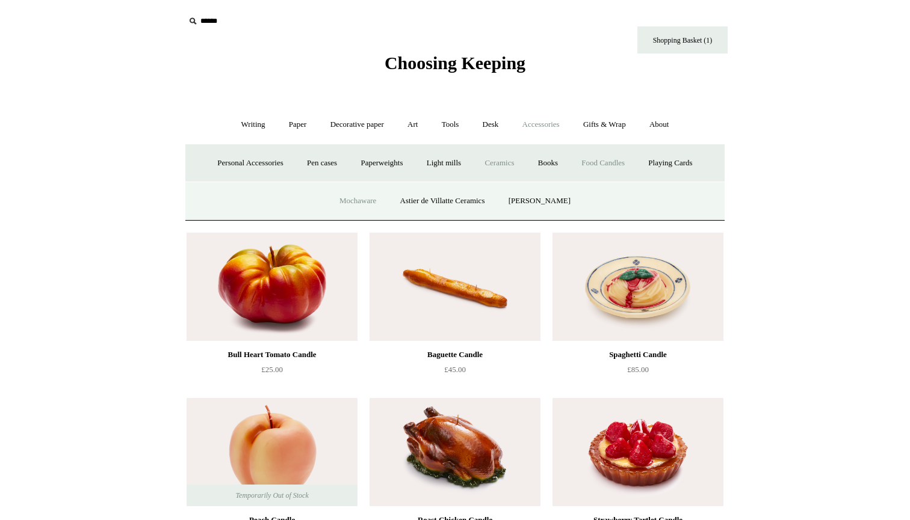
click at [378, 203] on link "Mochaware" at bounding box center [357, 201] width 58 height 32
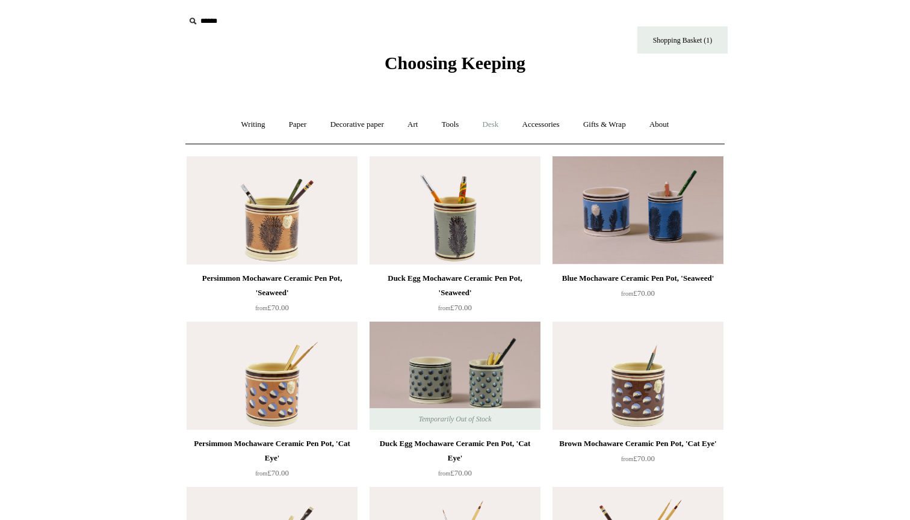
click at [485, 125] on link "Desk +" at bounding box center [491, 125] width 38 height 32
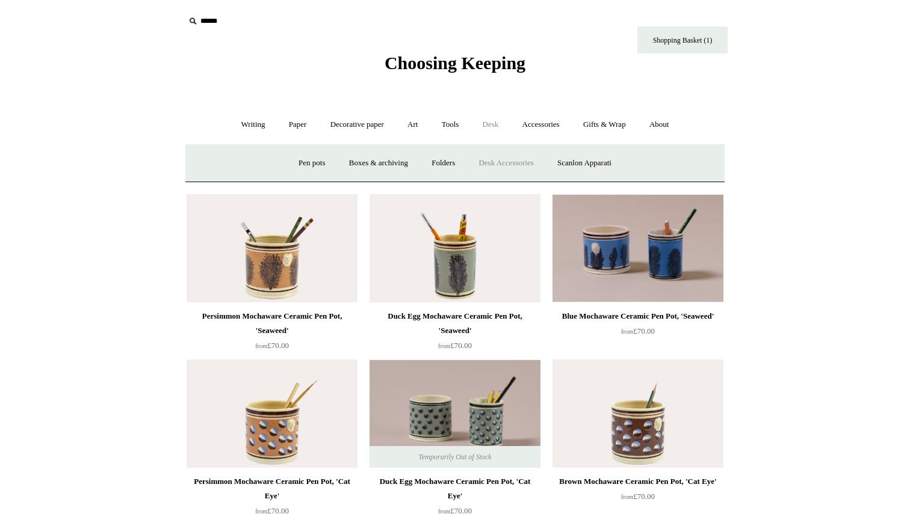
click at [496, 160] on link "Desk Accessories" at bounding box center [505, 163] width 76 height 32
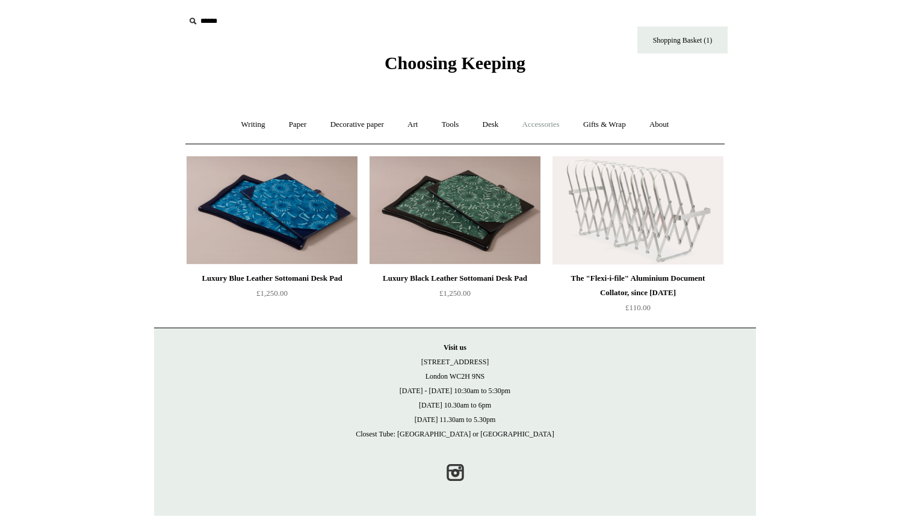
click at [559, 129] on link "Accessories +" at bounding box center [540, 125] width 59 height 32
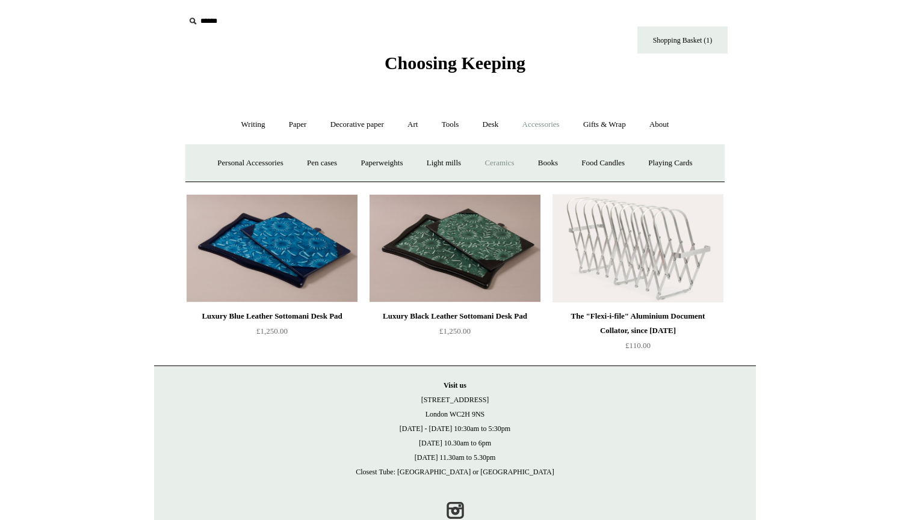
click at [505, 163] on link "Ceramics +" at bounding box center [498, 163] width 51 height 32
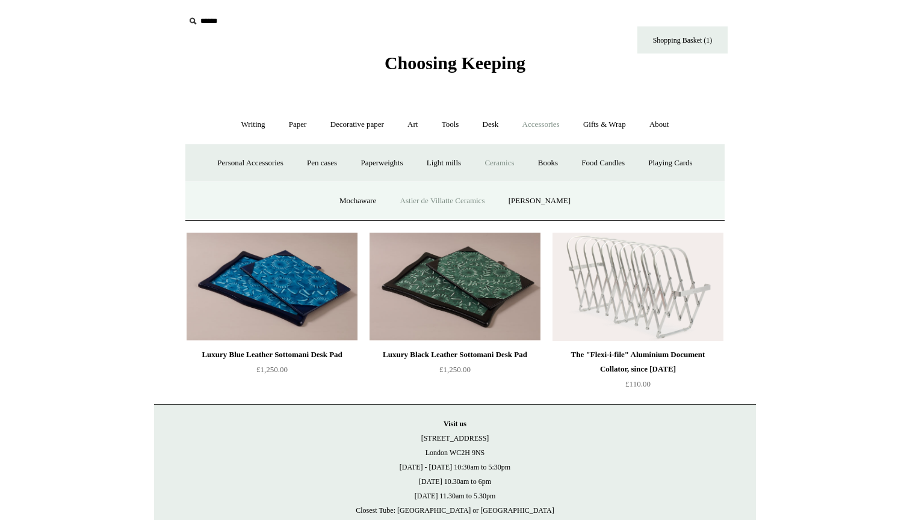
click at [482, 200] on link "Astier de Villatte Ceramics" at bounding box center [442, 201] width 106 height 32
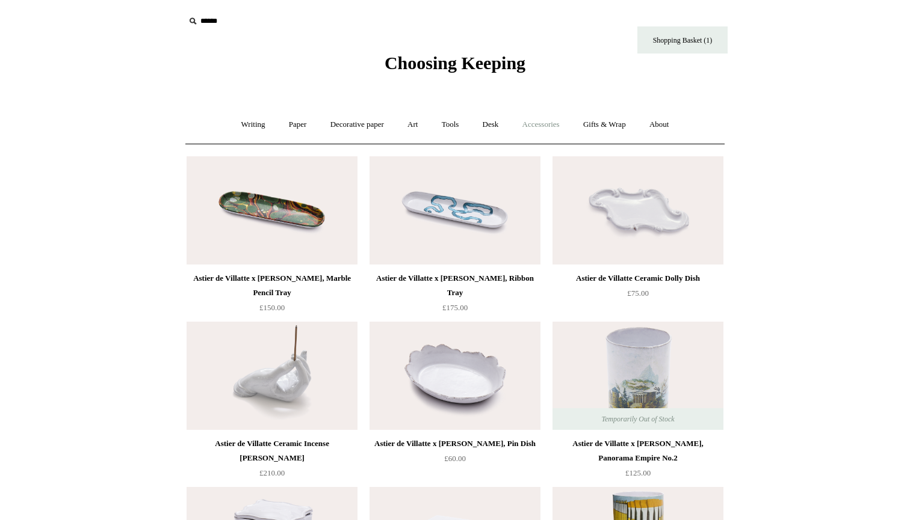
click at [526, 121] on link "Accessories +" at bounding box center [540, 125] width 59 height 32
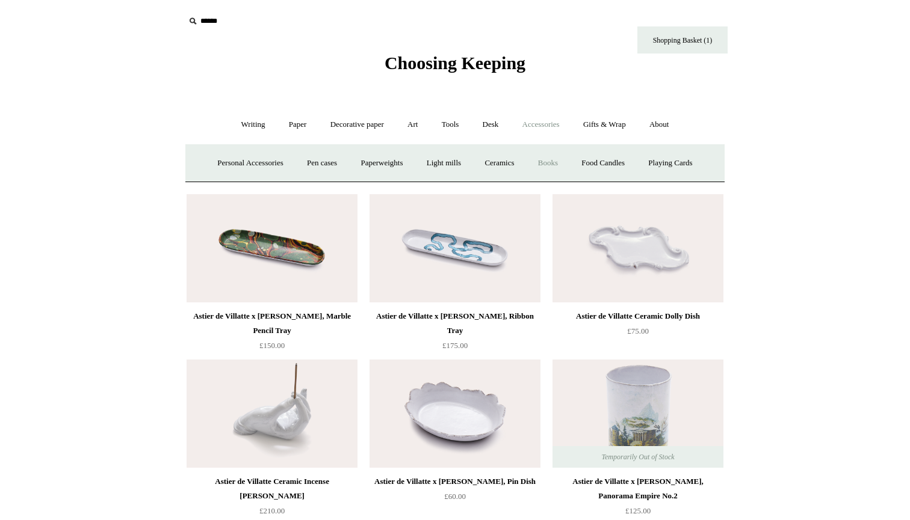
click at [561, 161] on link "Books" at bounding box center [548, 163] width 42 height 32
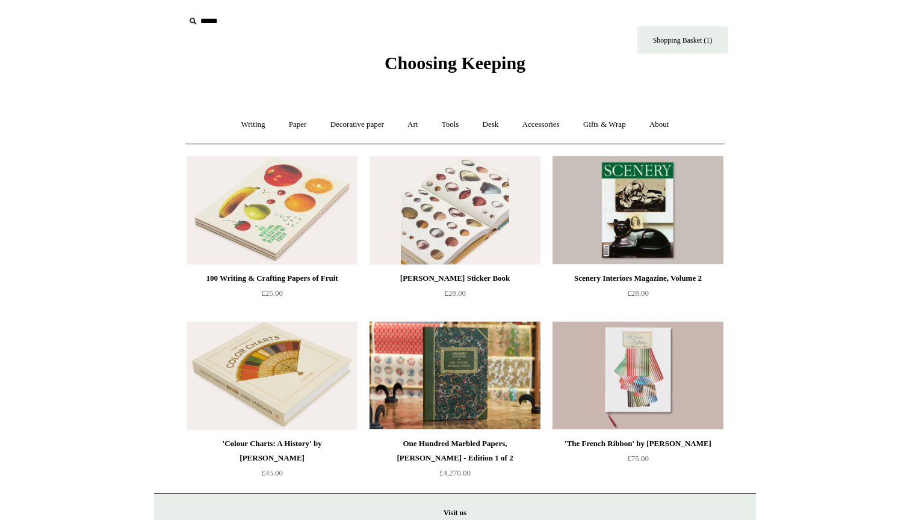
click at [472, 225] on img at bounding box center [454, 210] width 171 height 108
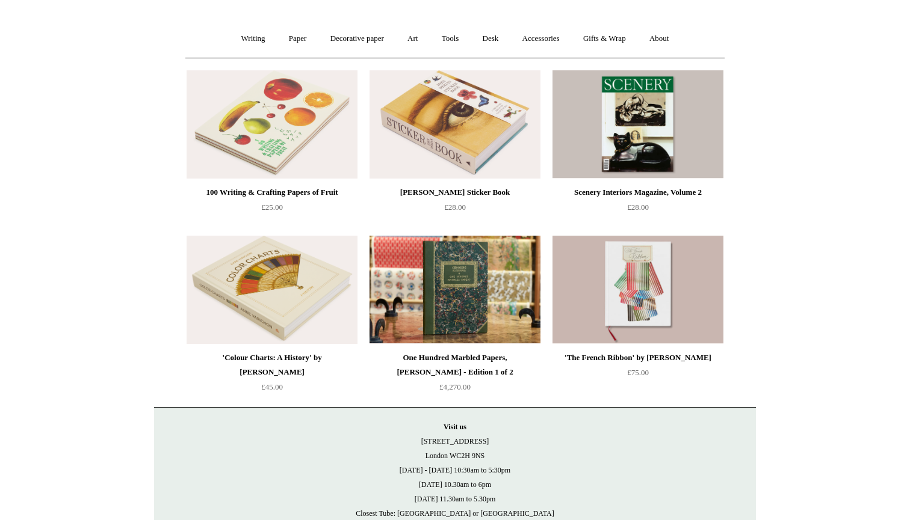
scroll to position [89, 0]
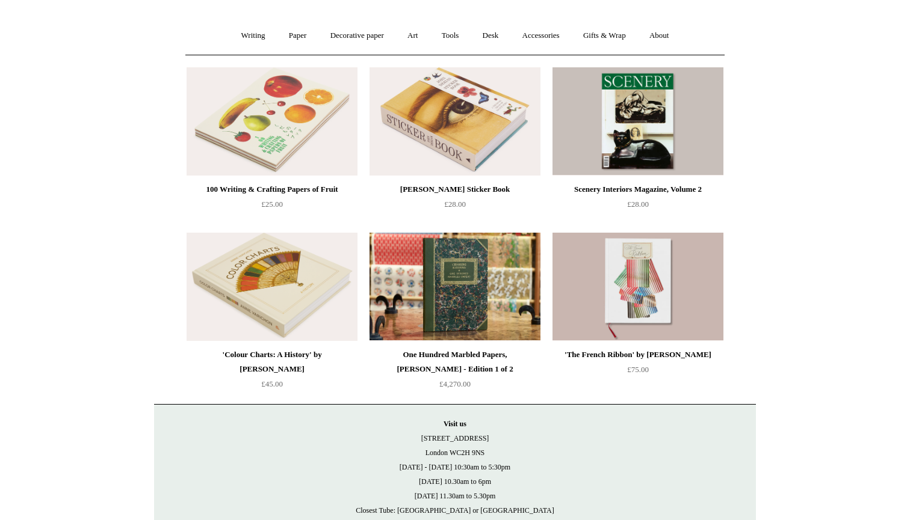
click at [292, 119] on img at bounding box center [271, 121] width 171 height 108
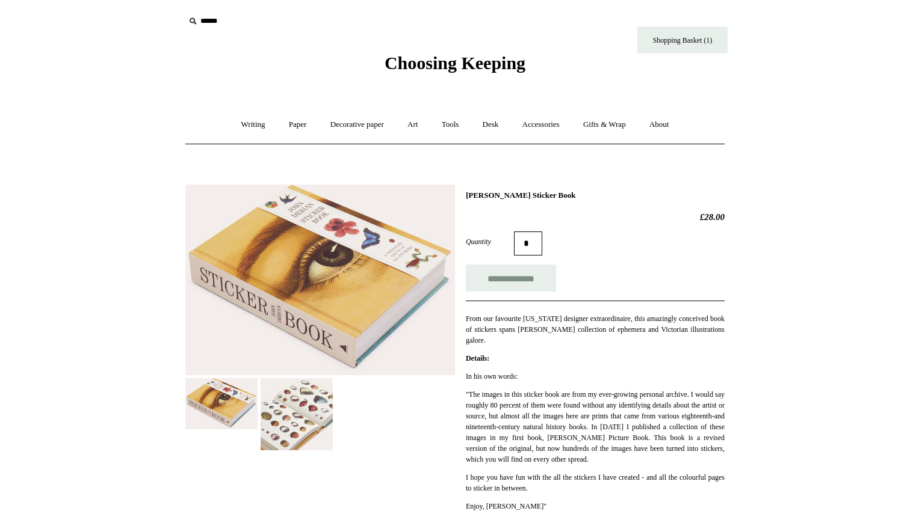
click at [321, 405] on img at bounding box center [296, 414] width 72 height 72
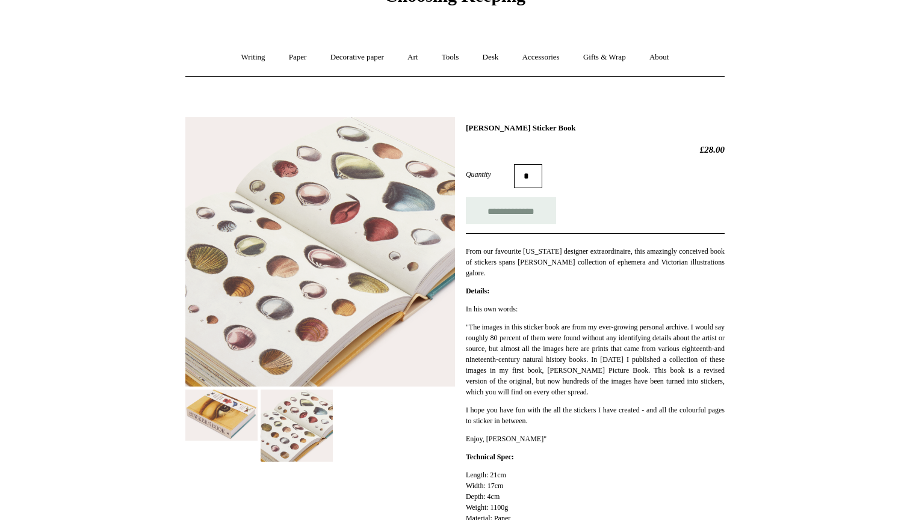
scroll to position [69, 0]
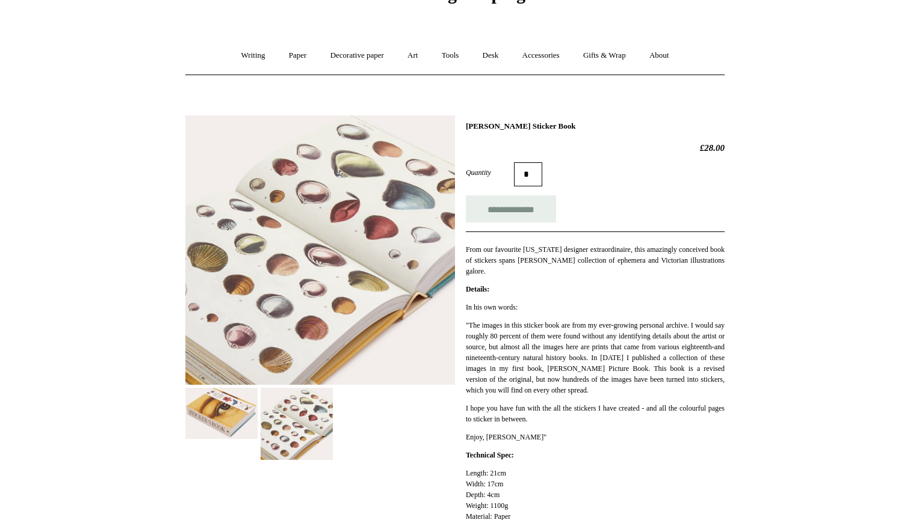
click at [269, 423] on img at bounding box center [296, 424] width 72 height 72
click at [215, 408] on img at bounding box center [221, 413] width 72 height 51
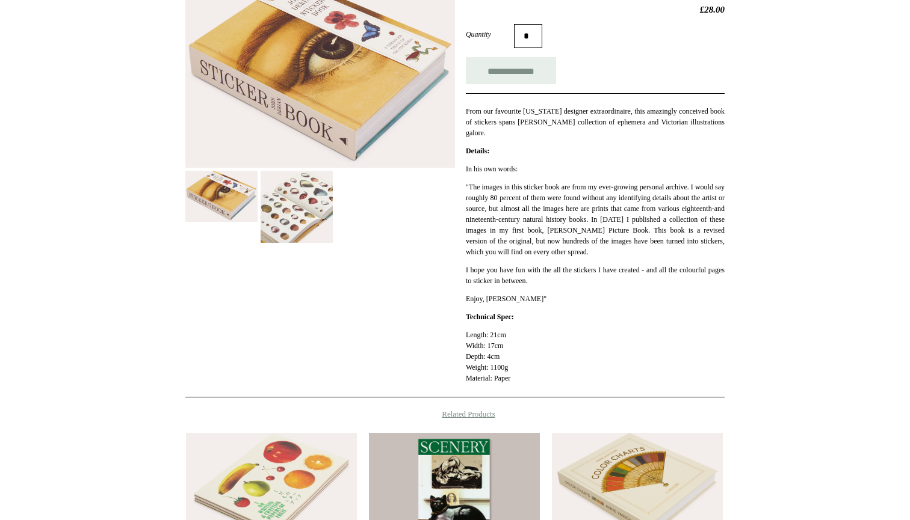
scroll to position [58, 0]
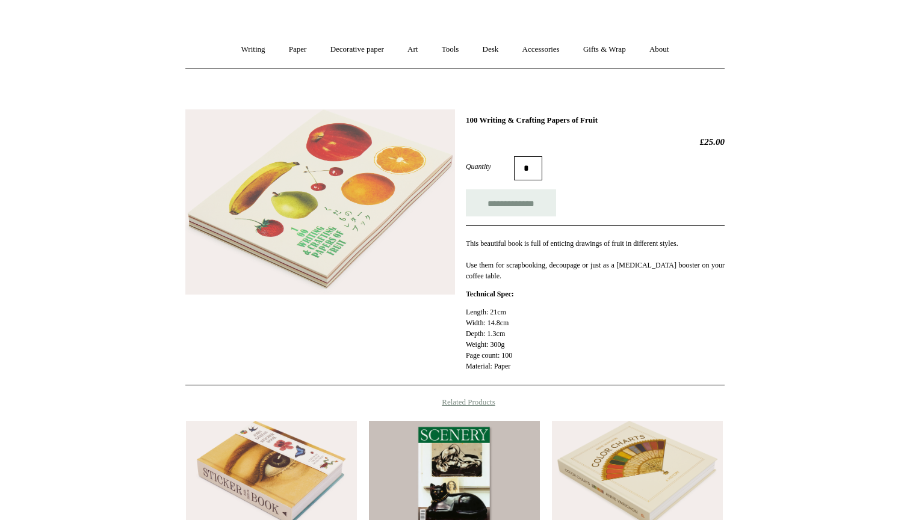
scroll to position [27, 0]
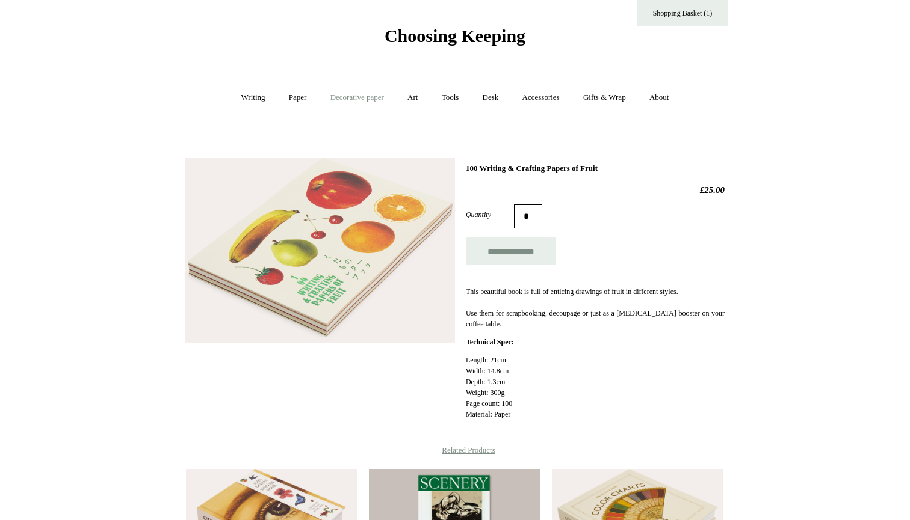
click at [348, 93] on link "Decorative paper +" at bounding box center [356, 98] width 75 height 32
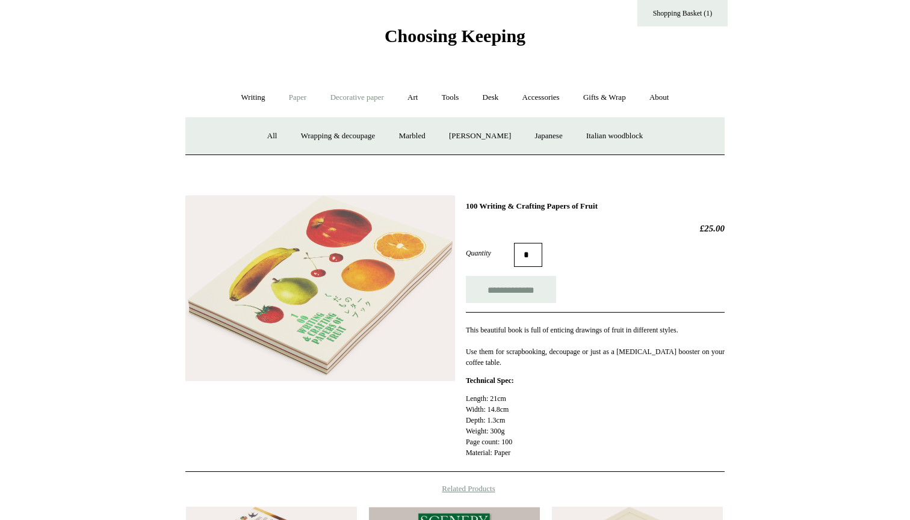
click at [292, 105] on link "Paper +" at bounding box center [298, 98] width 40 height 32
click at [249, 99] on link "Writing +" at bounding box center [253, 98] width 46 height 32
click at [295, 135] on link "Fountain pens +" at bounding box center [308, 136] width 66 height 32
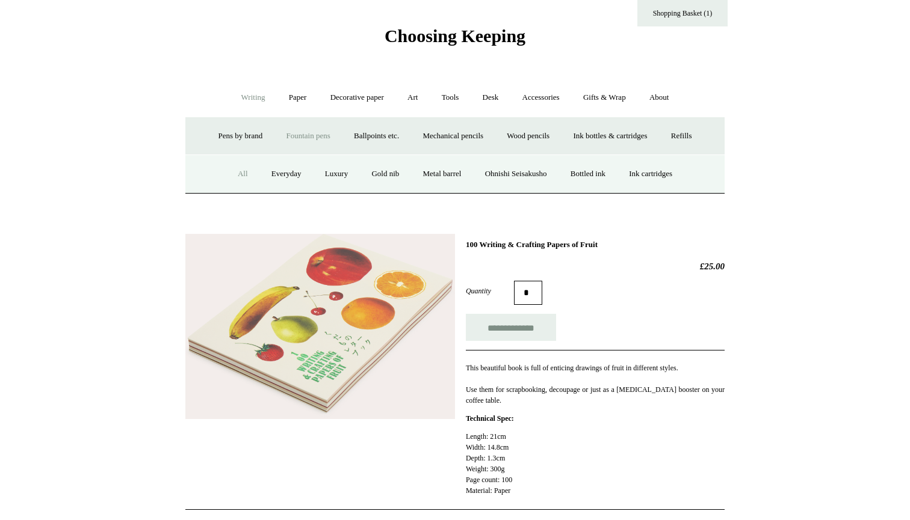
click at [238, 176] on link "All" at bounding box center [243, 174] width 32 height 32
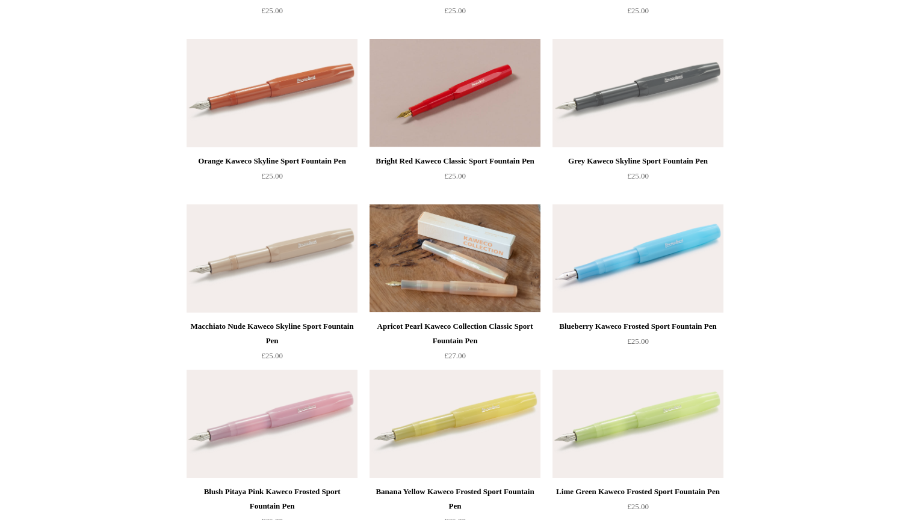
scroll to position [522, 0]
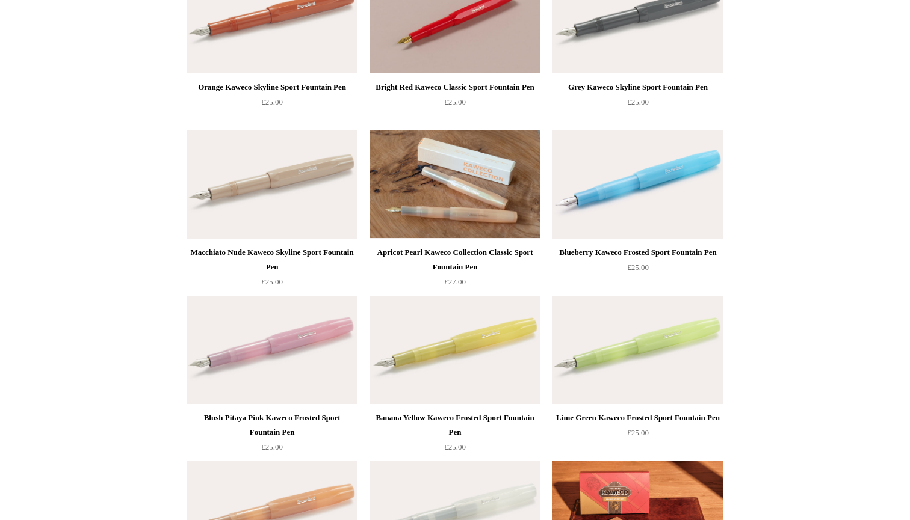
click at [300, 349] on img at bounding box center [271, 350] width 171 height 108
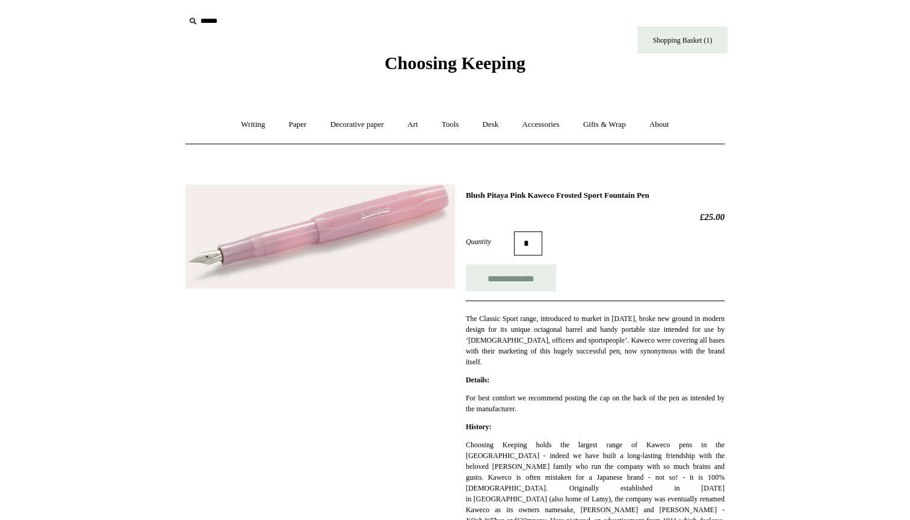
click at [426, 386] on div "**********" at bounding box center [454, 521] width 539 height 690
